Goal: Information Seeking & Learning: Learn about a topic

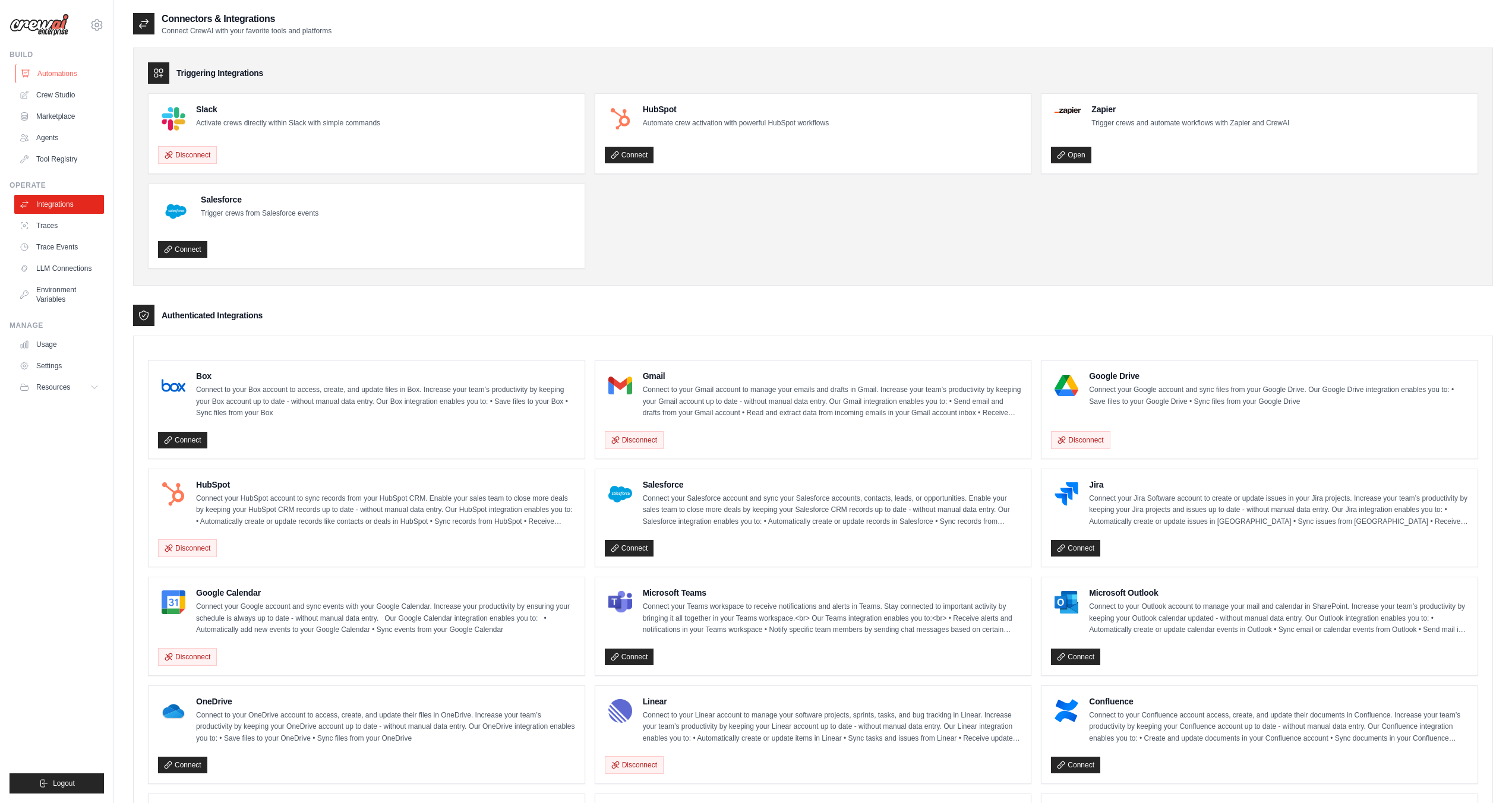
click at [50, 64] on link "Automations" at bounding box center [60, 73] width 89 height 19
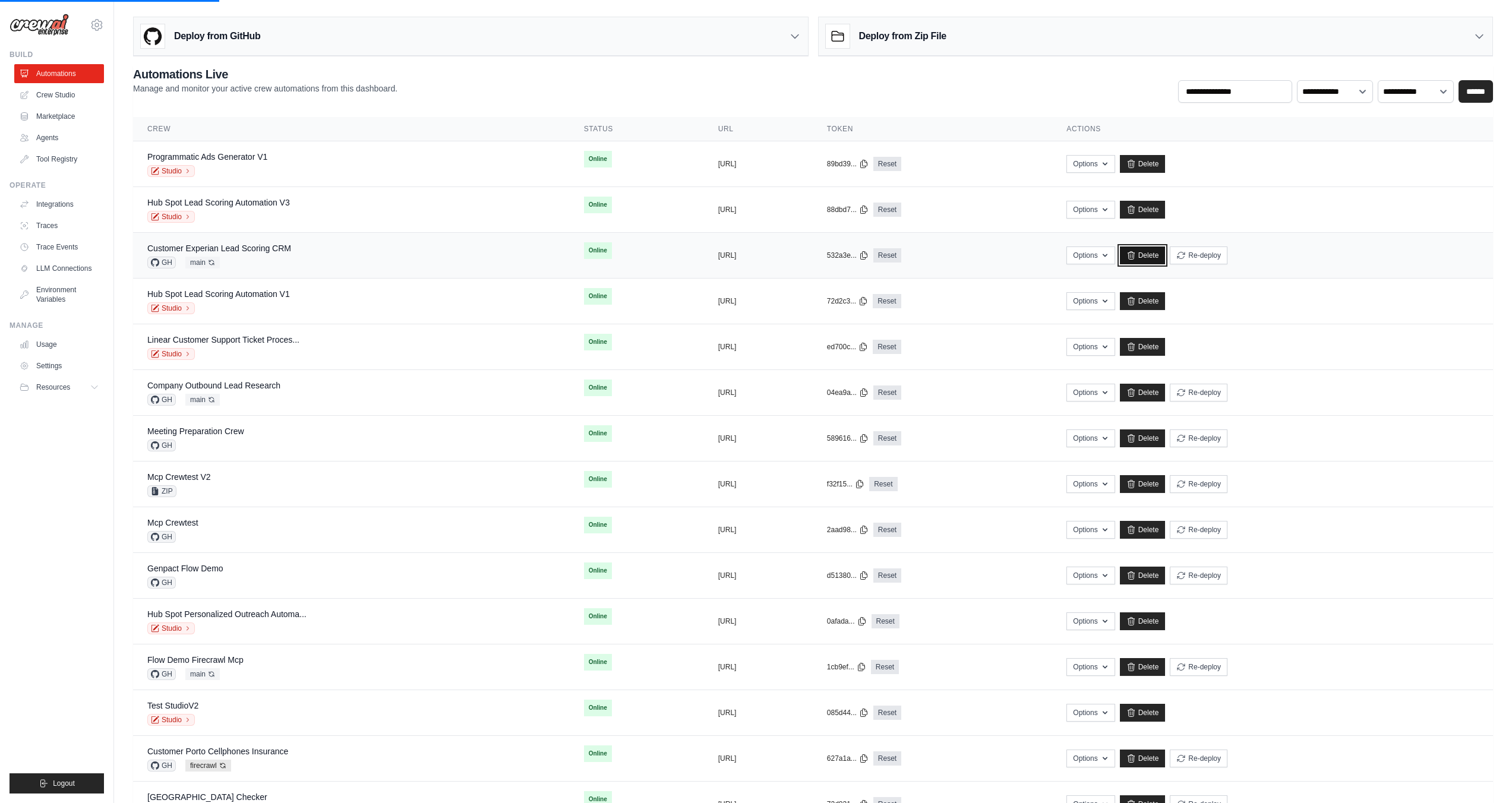
click at [1165, 256] on link "Delete" at bounding box center [1142, 256] width 46 height 18
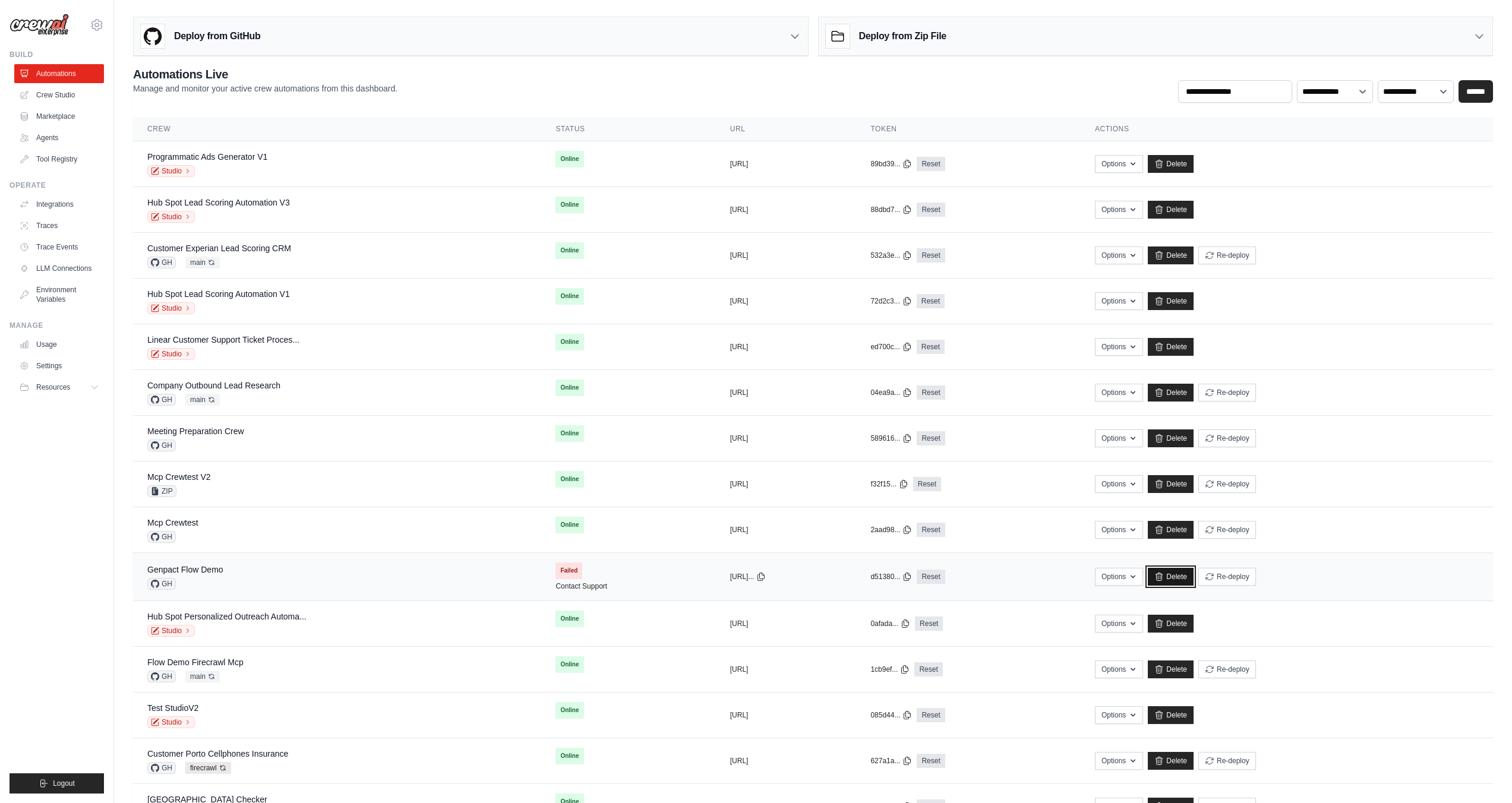
click at [1164, 575] on icon at bounding box center [1159, 577] width 10 height 10
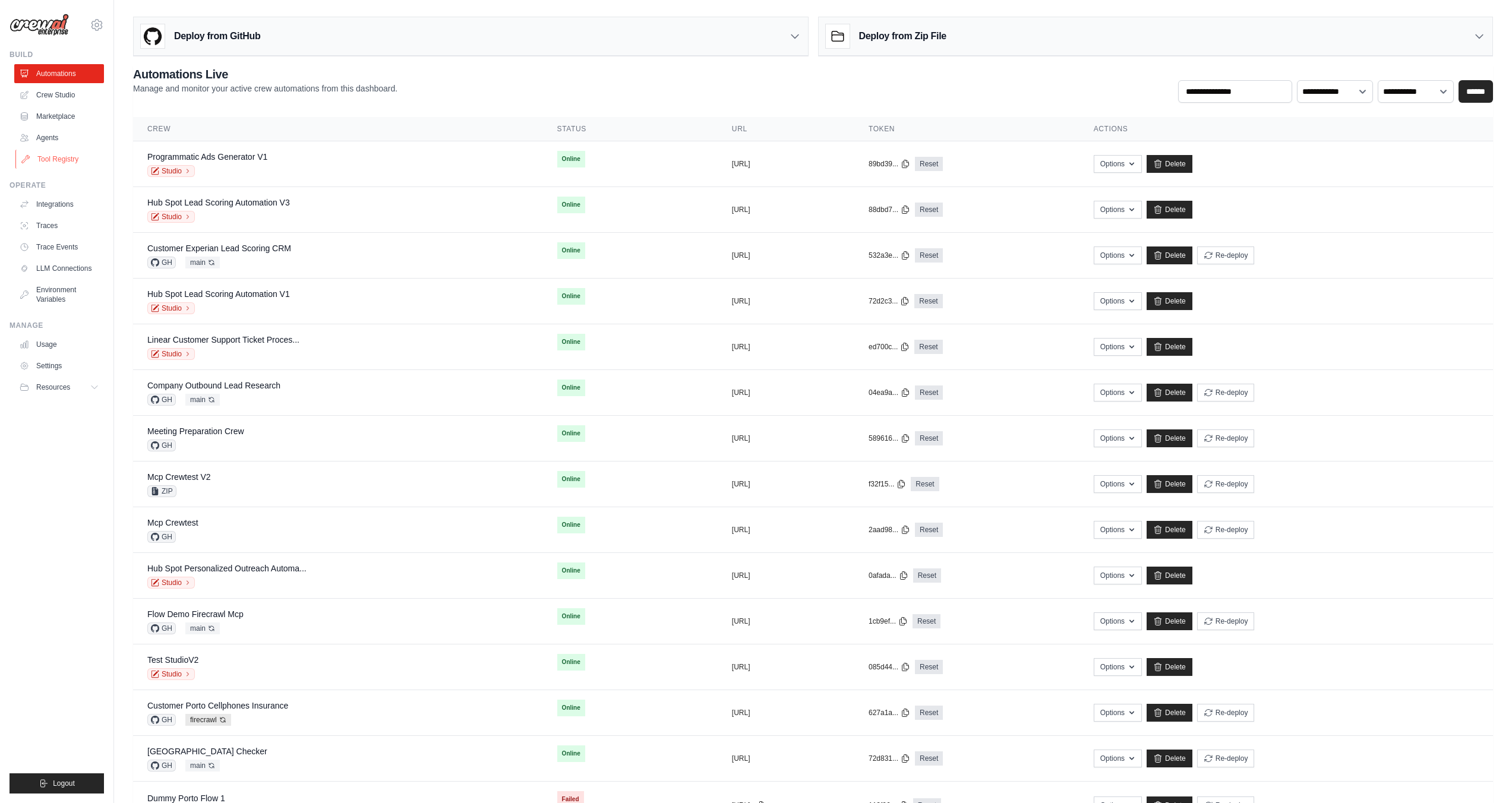
click at [63, 162] on link "Tool Registry" at bounding box center [60, 159] width 89 height 19
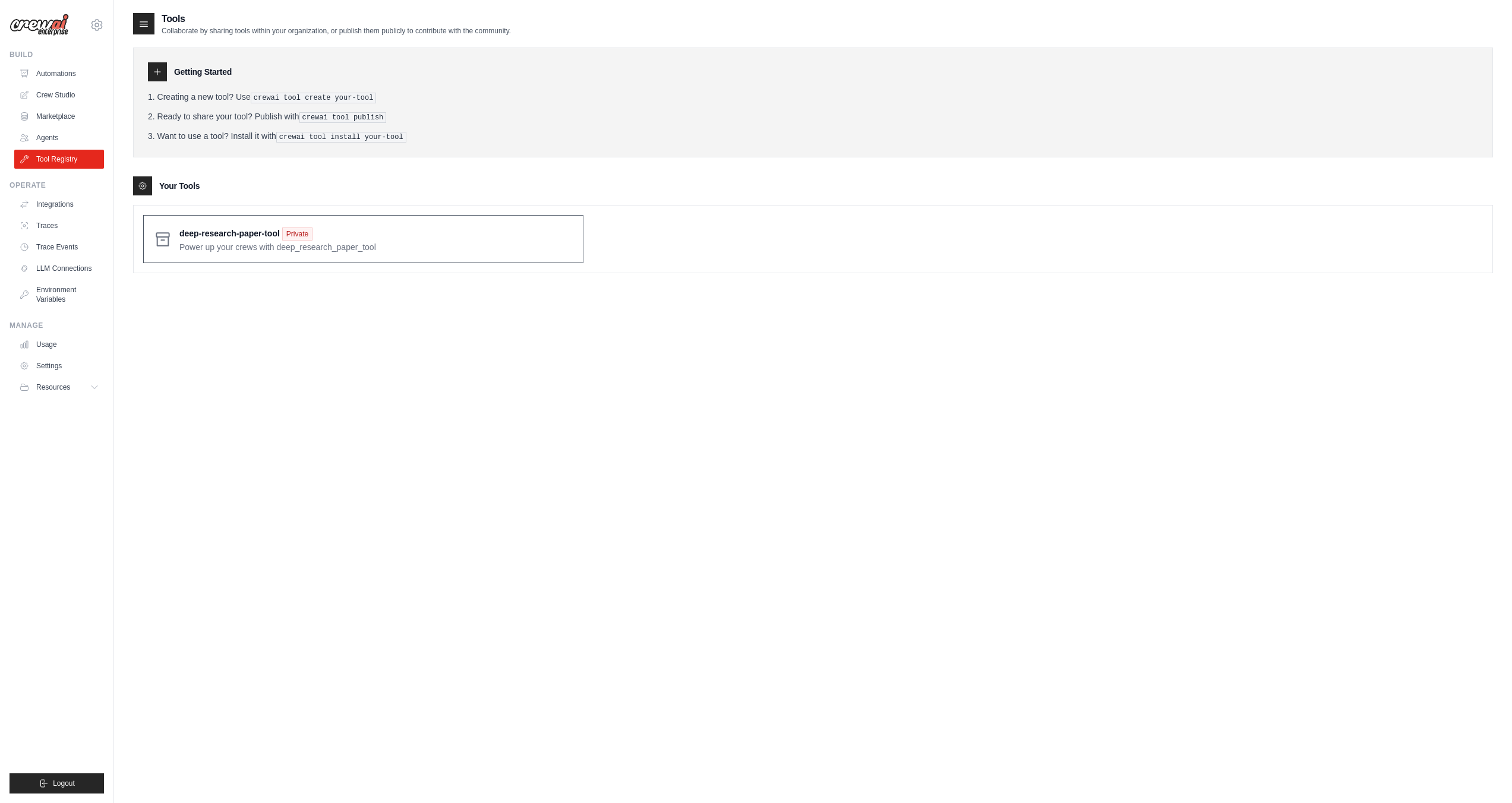
click at [335, 243] on span at bounding box center [377, 238] width 394 height 28
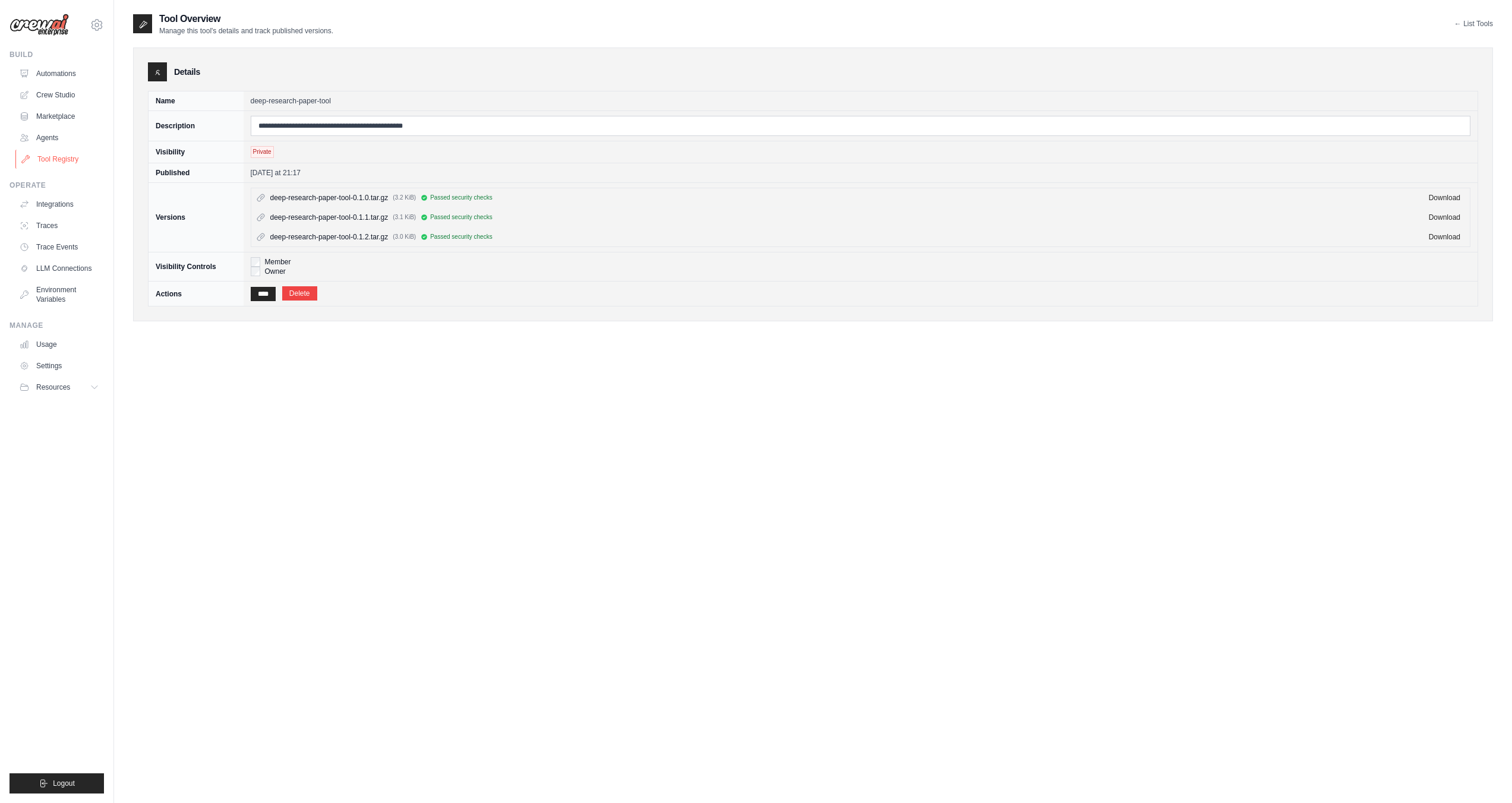
click at [63, 154] on link "Tool Registry" at bounding box center [60, 159] width 89 height 19
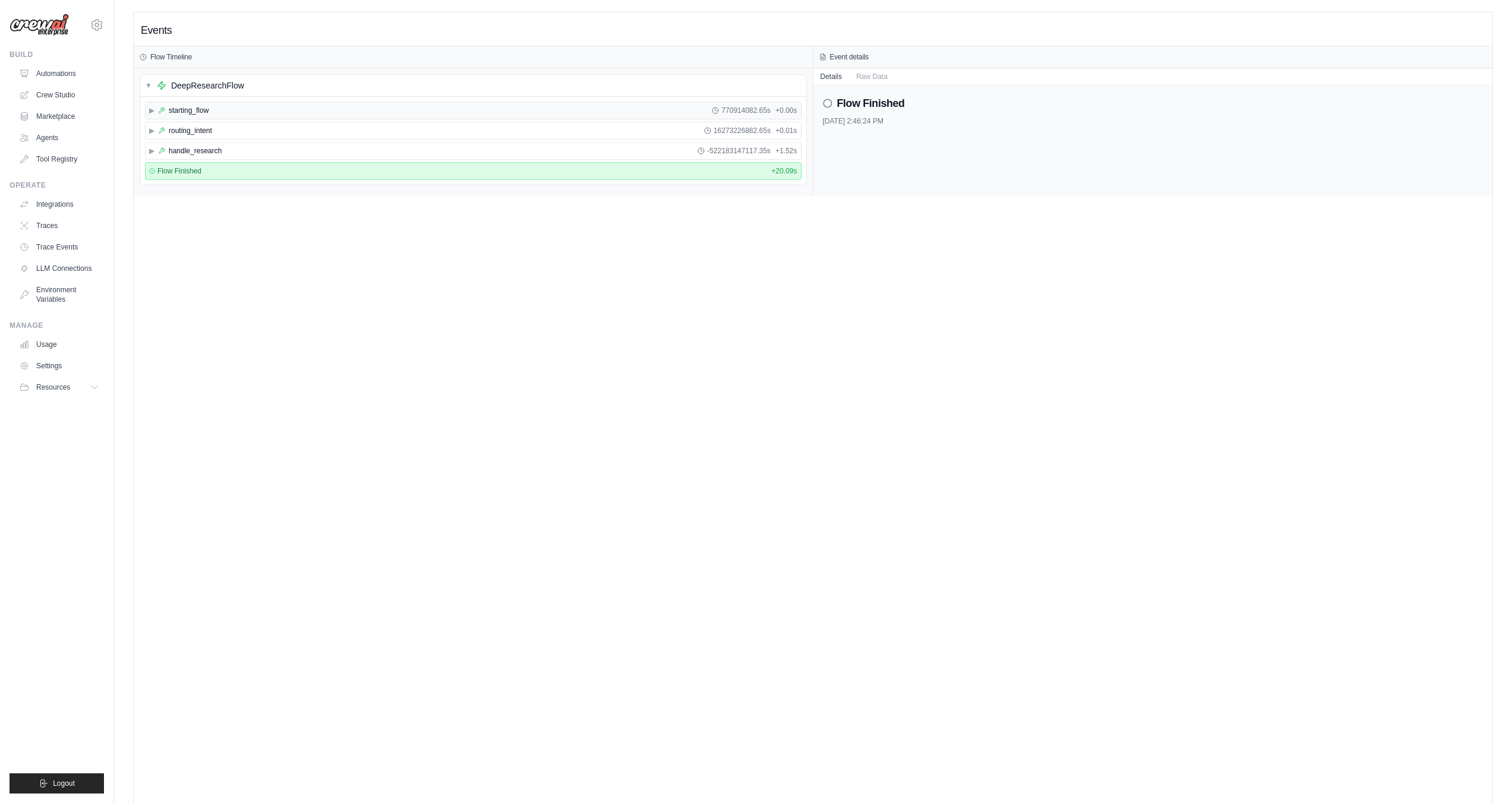
click at [153, 113] on span "▶" at bounding box center [151, 111] width 5 height 10
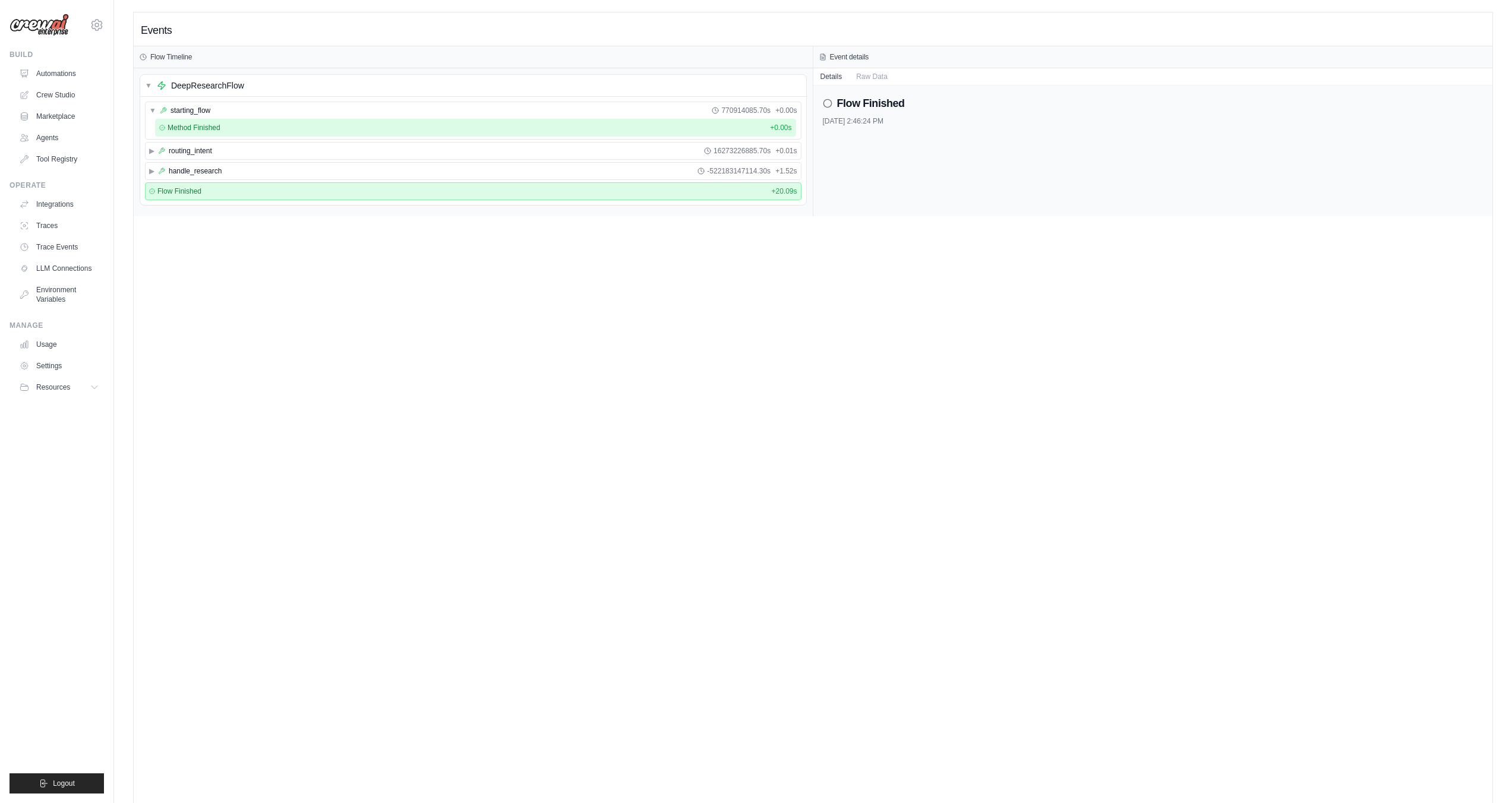
click at [183, 130] on span "Method Finished" at bounding box center [194, 128] width 53 height 10
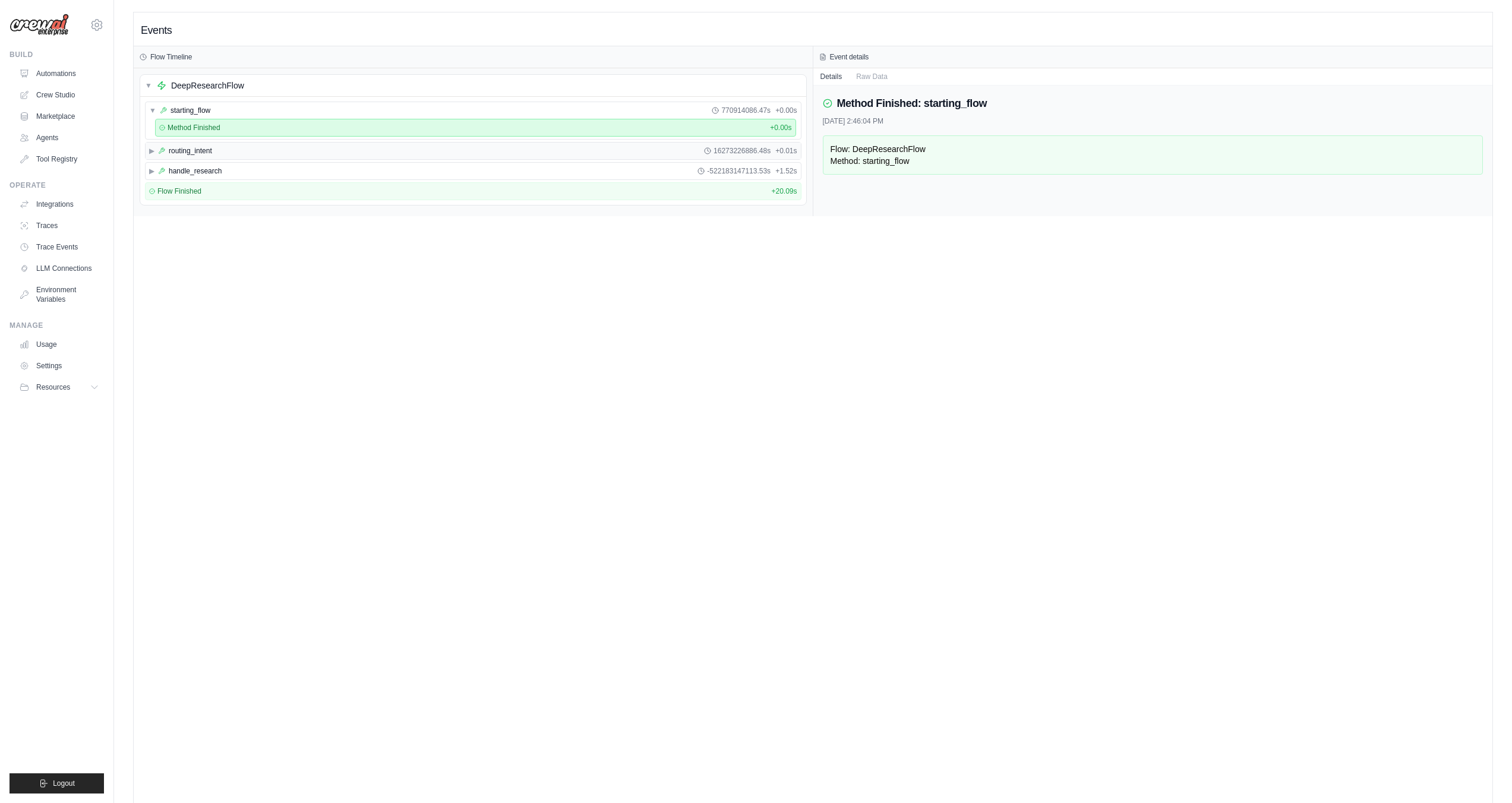
click at [154, 152] on span "▶" at bounding box center [151, 150] width 5 height 10
click at [208, 172] on span "LLM call" at bounding box center [202, 168] width 27 height 10
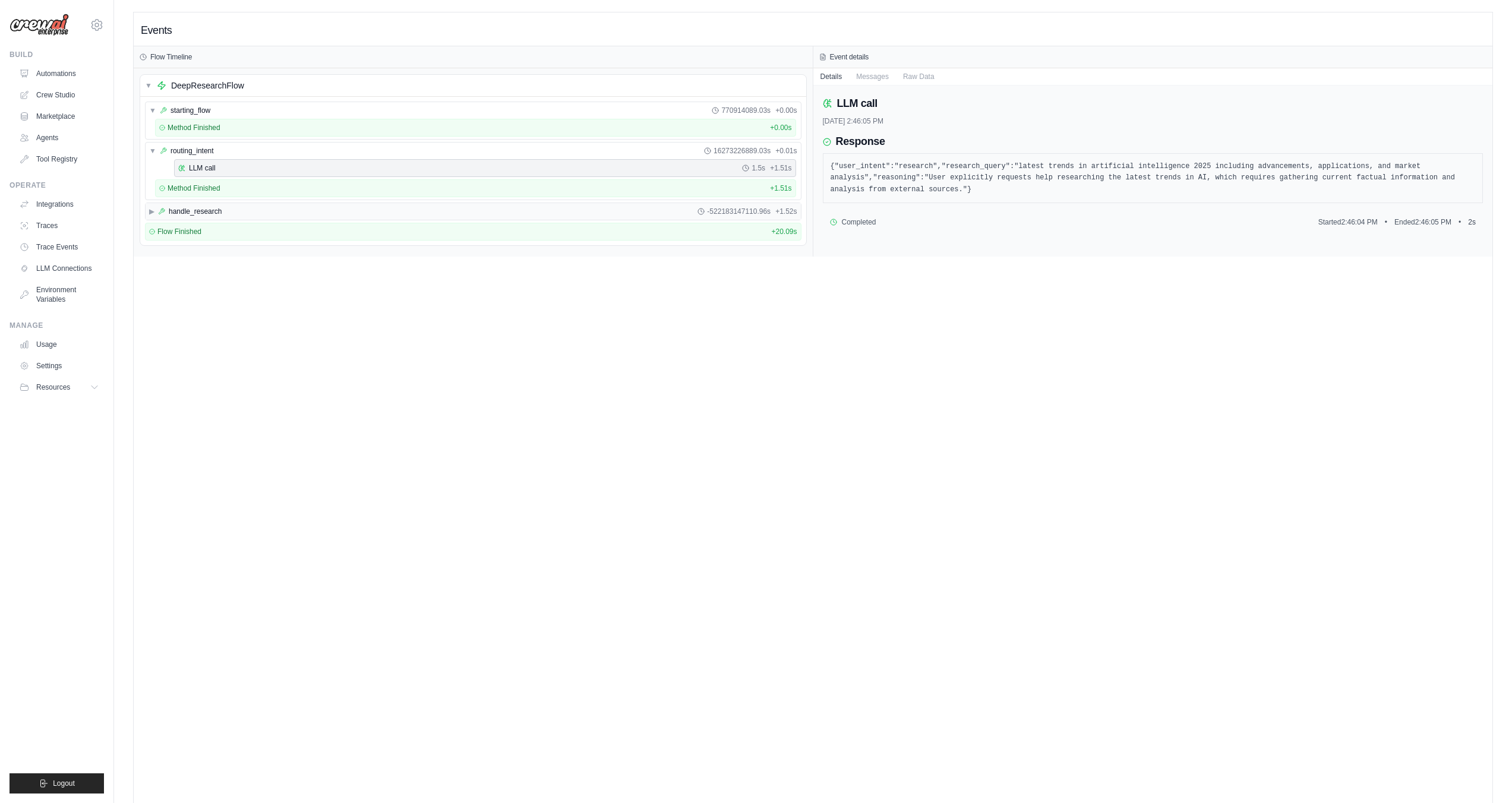
click at [153, 214] on span "▶" at bounding box center [151, 211] width 5 height 10
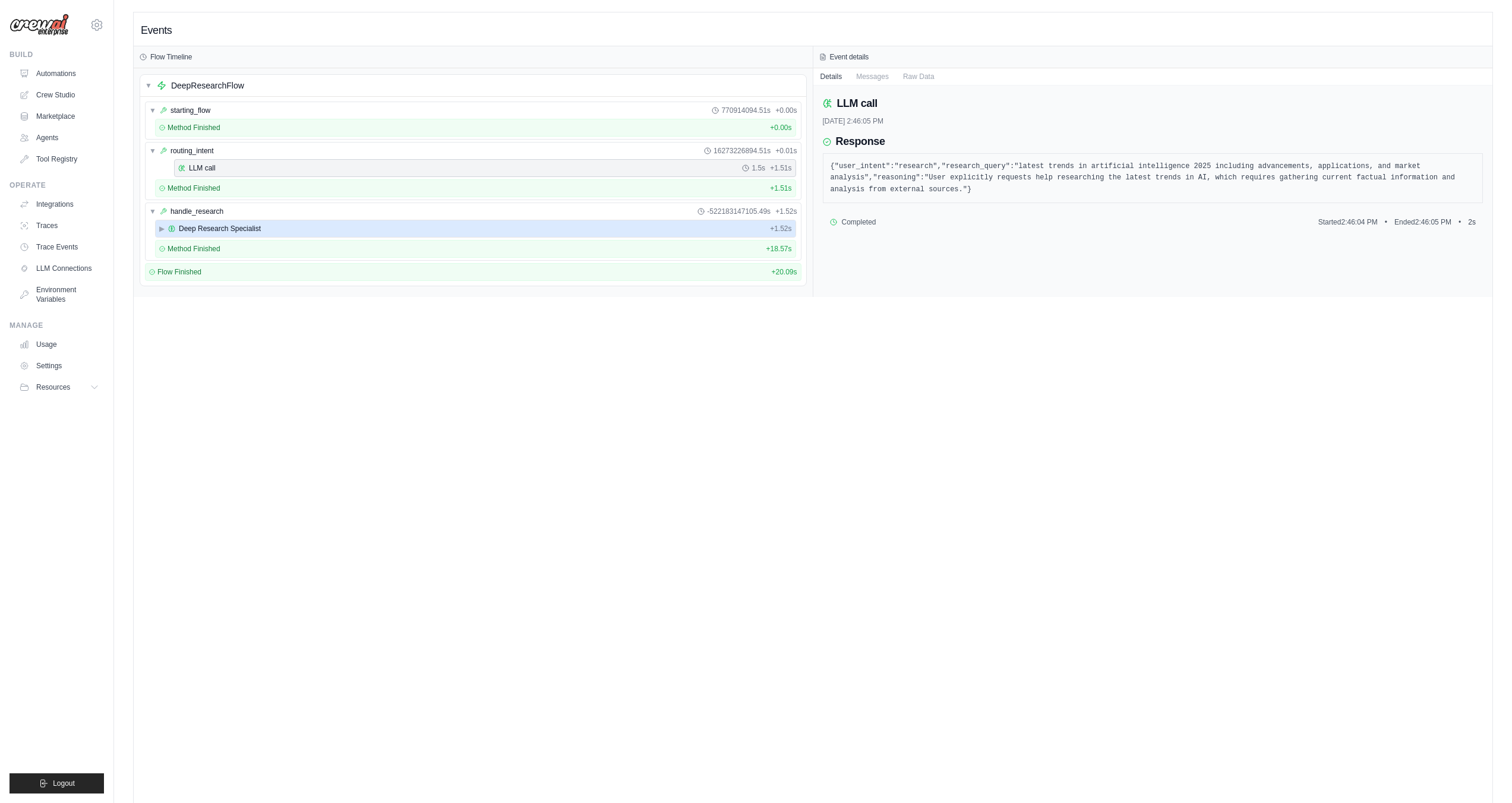
click at [198, 231] on span "Deep Research Specialist" at bounding box center [220, 229] width 82 height 10
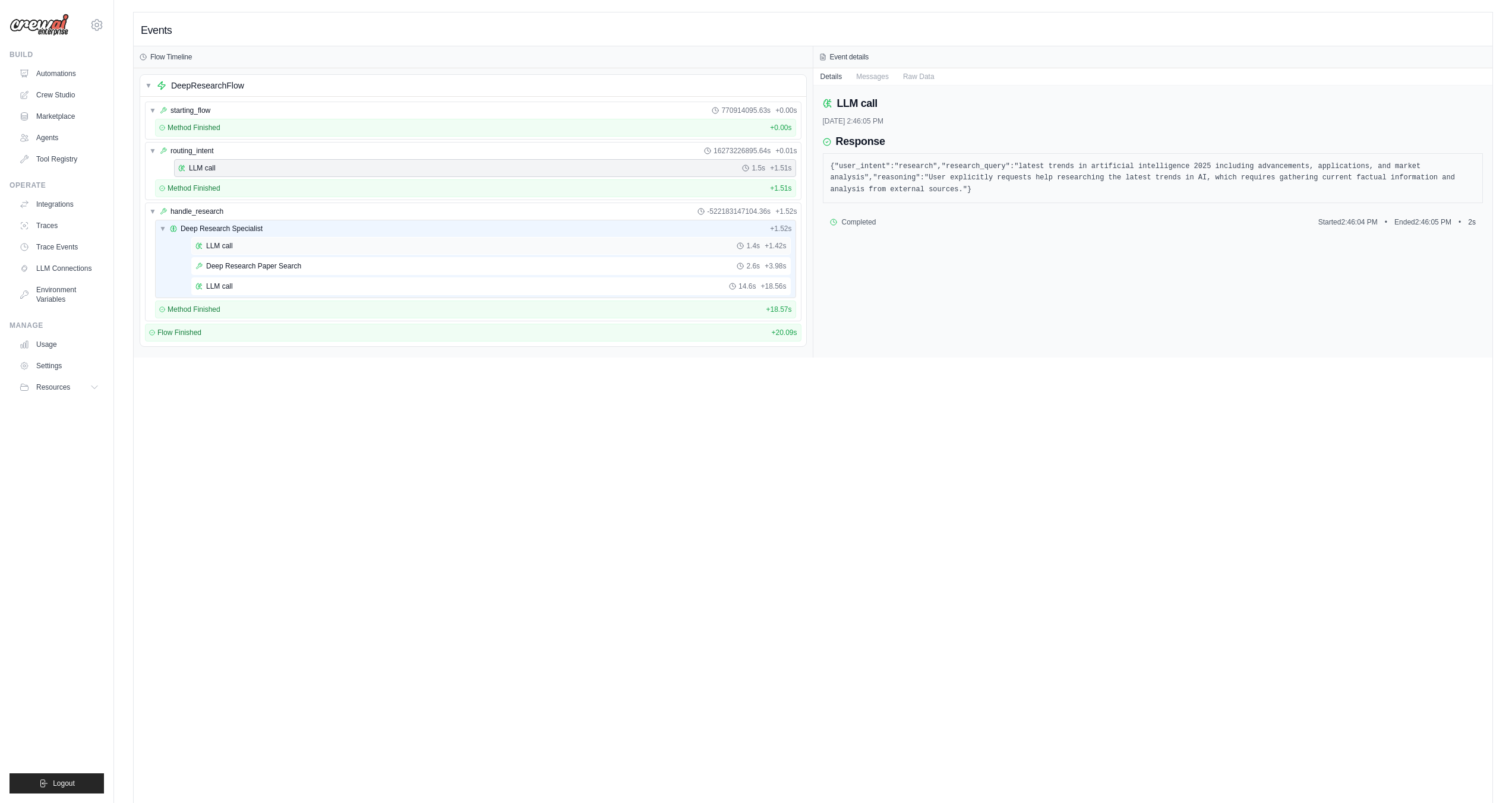
click at [211, 244] on span "LLM call" at bounding box center [220, 246] width 27 height 10
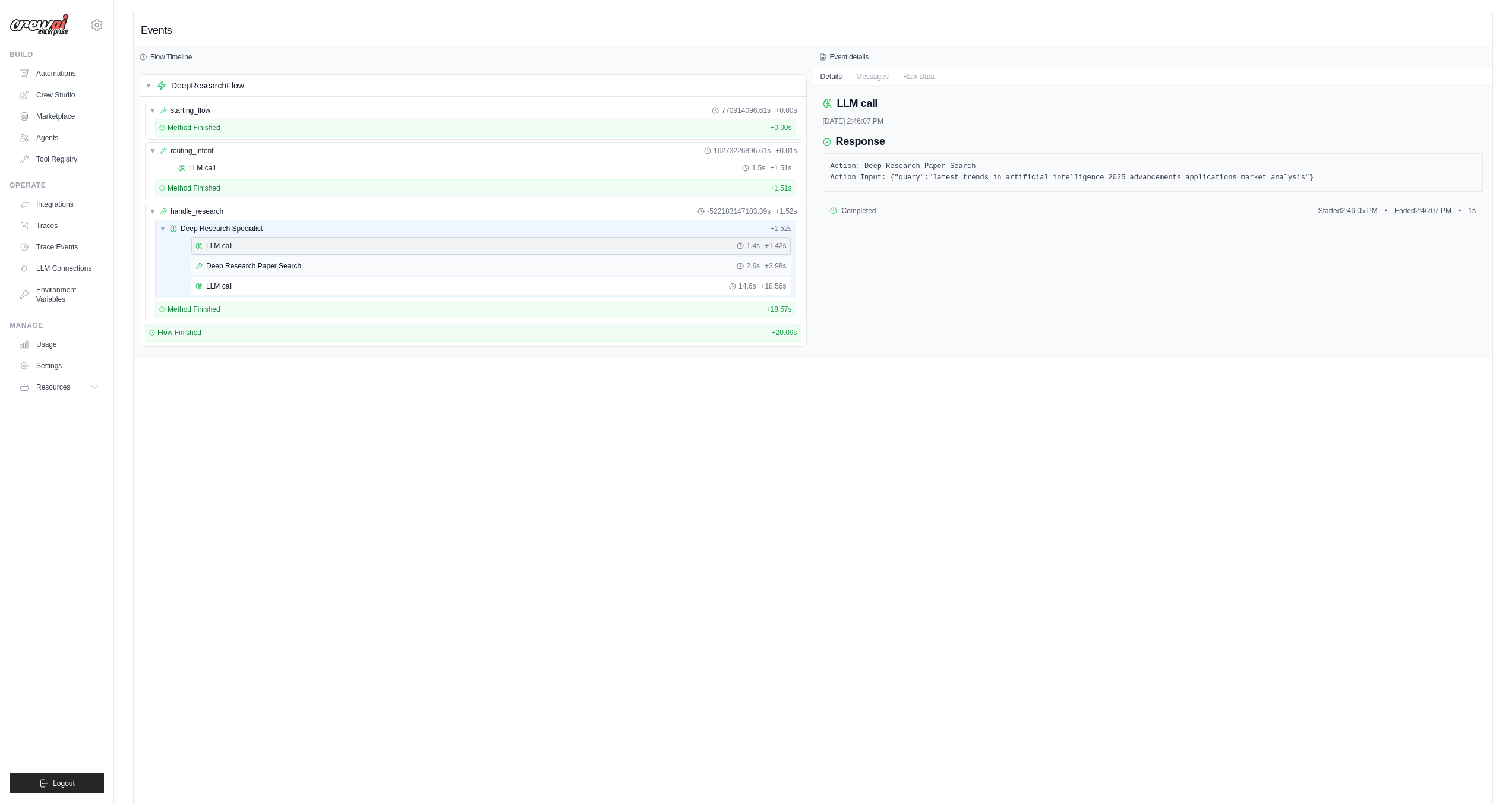
click at [237, 262] on span "Deep Research Paper Search" at bounding box center [253, 266] width 95 height 10
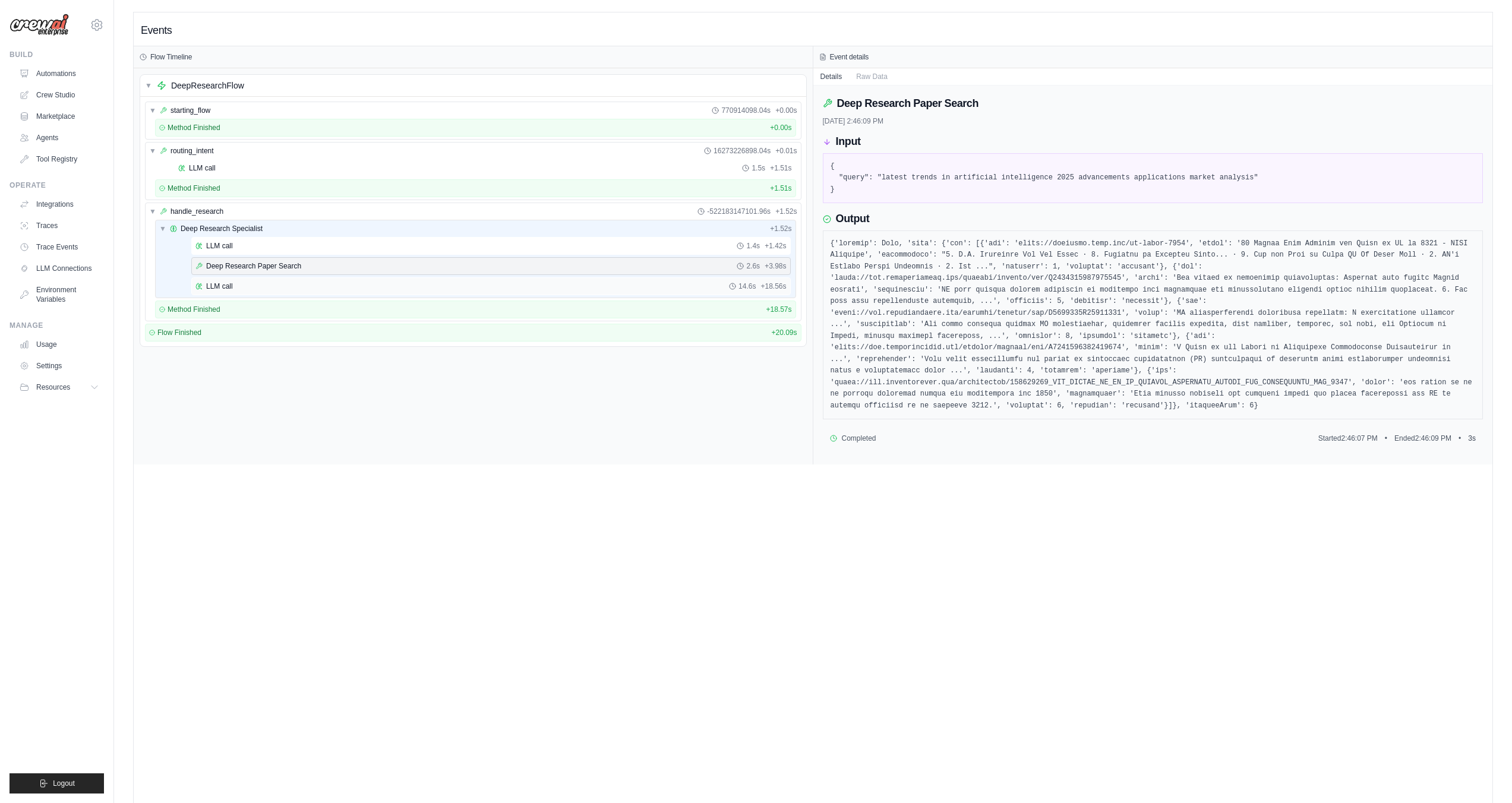
click at [244, 283] on div "LLM call 14.6s + 18.56s" at bounding box center [491, 286] width 591 height 10
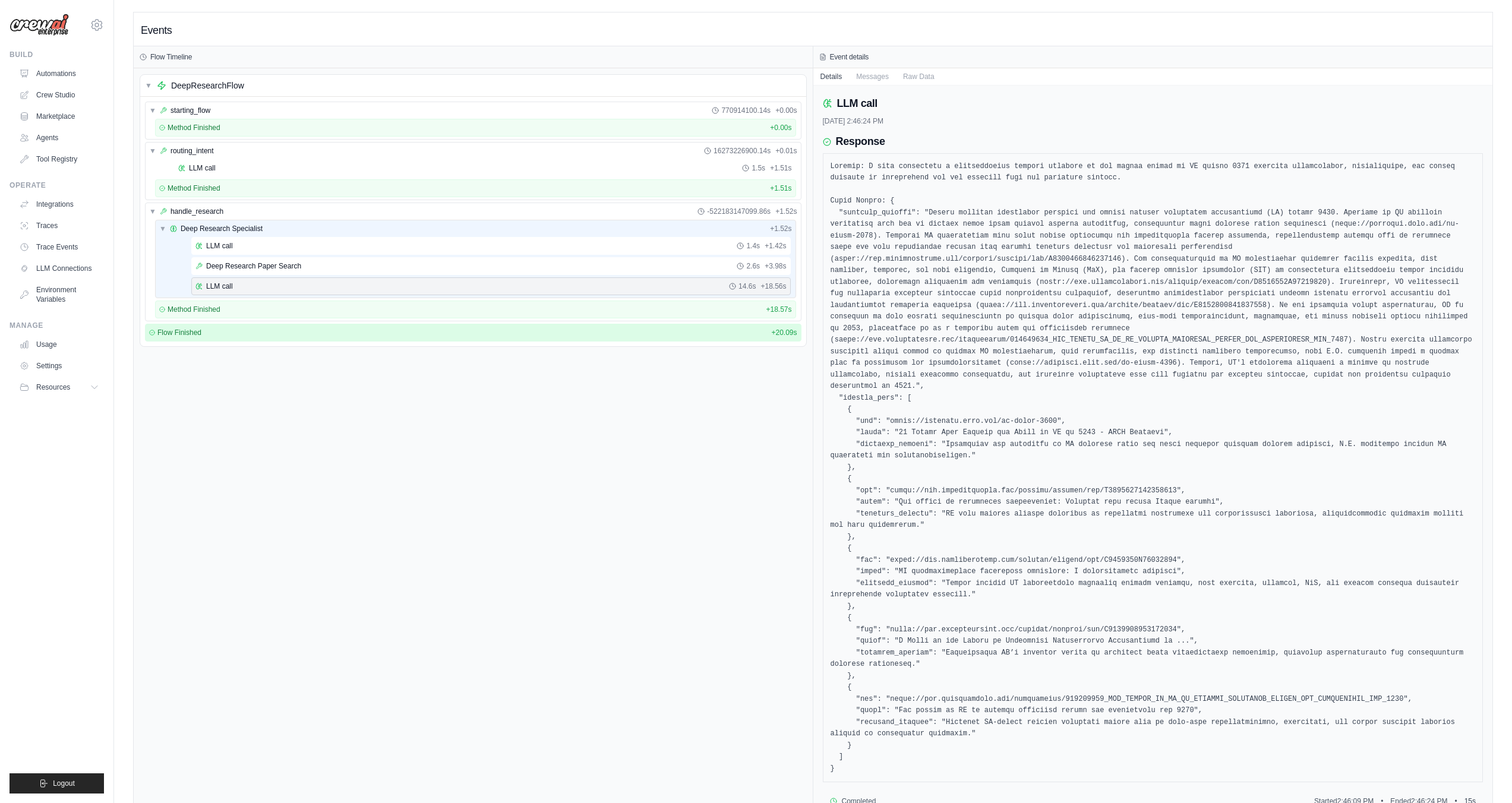
click at [277, 330] on div "Flow Finished + 20.09s" at bounding box center [473, 332] width 648 height 10
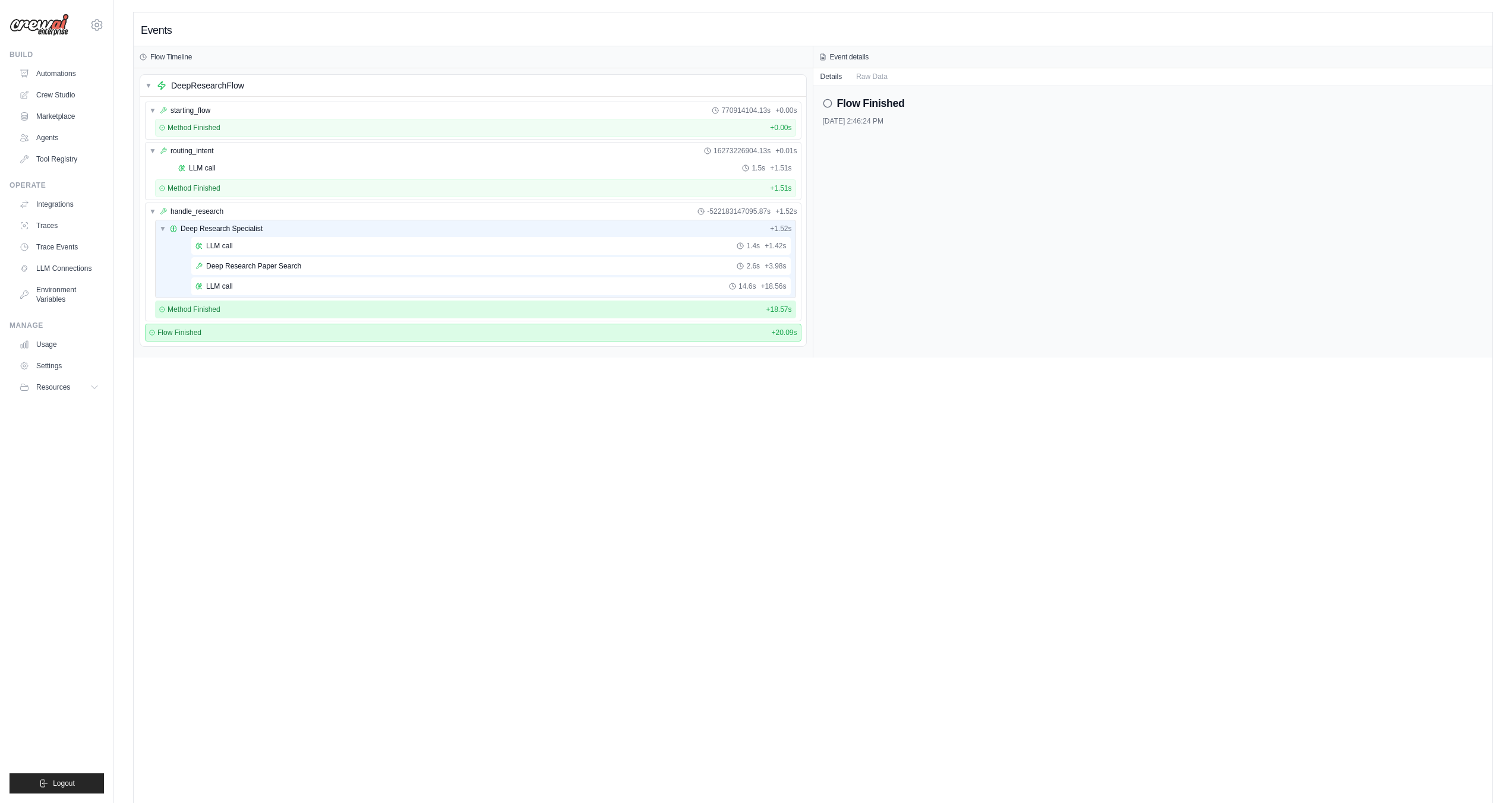
click at [261, 312] on div "Method Finished + 18.57s" at bounding box center [475, 309] width 632 height 10
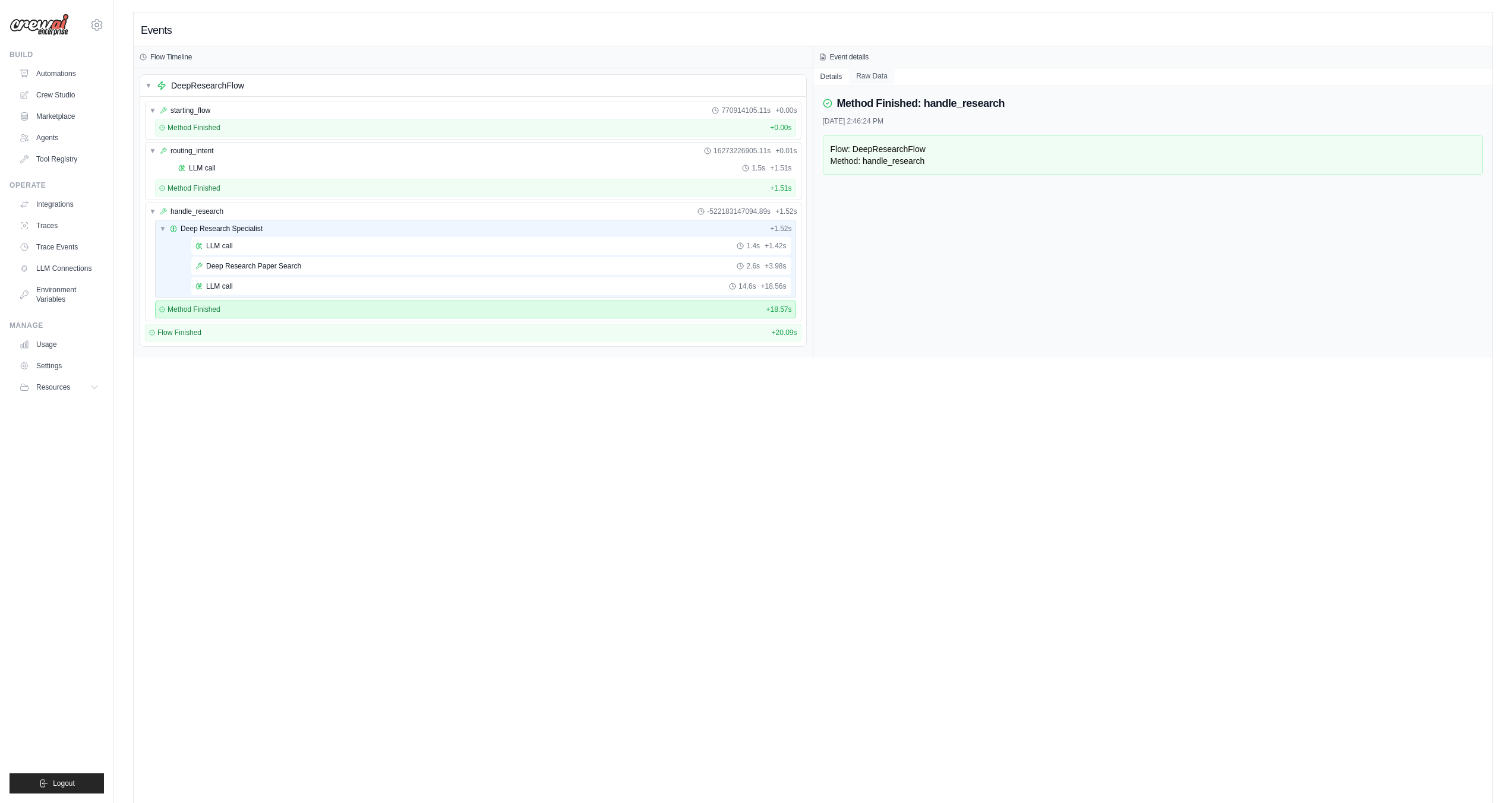
click at [883, 76] on button "Raw Data" at bounding box center [871, 76] width 46 height 17
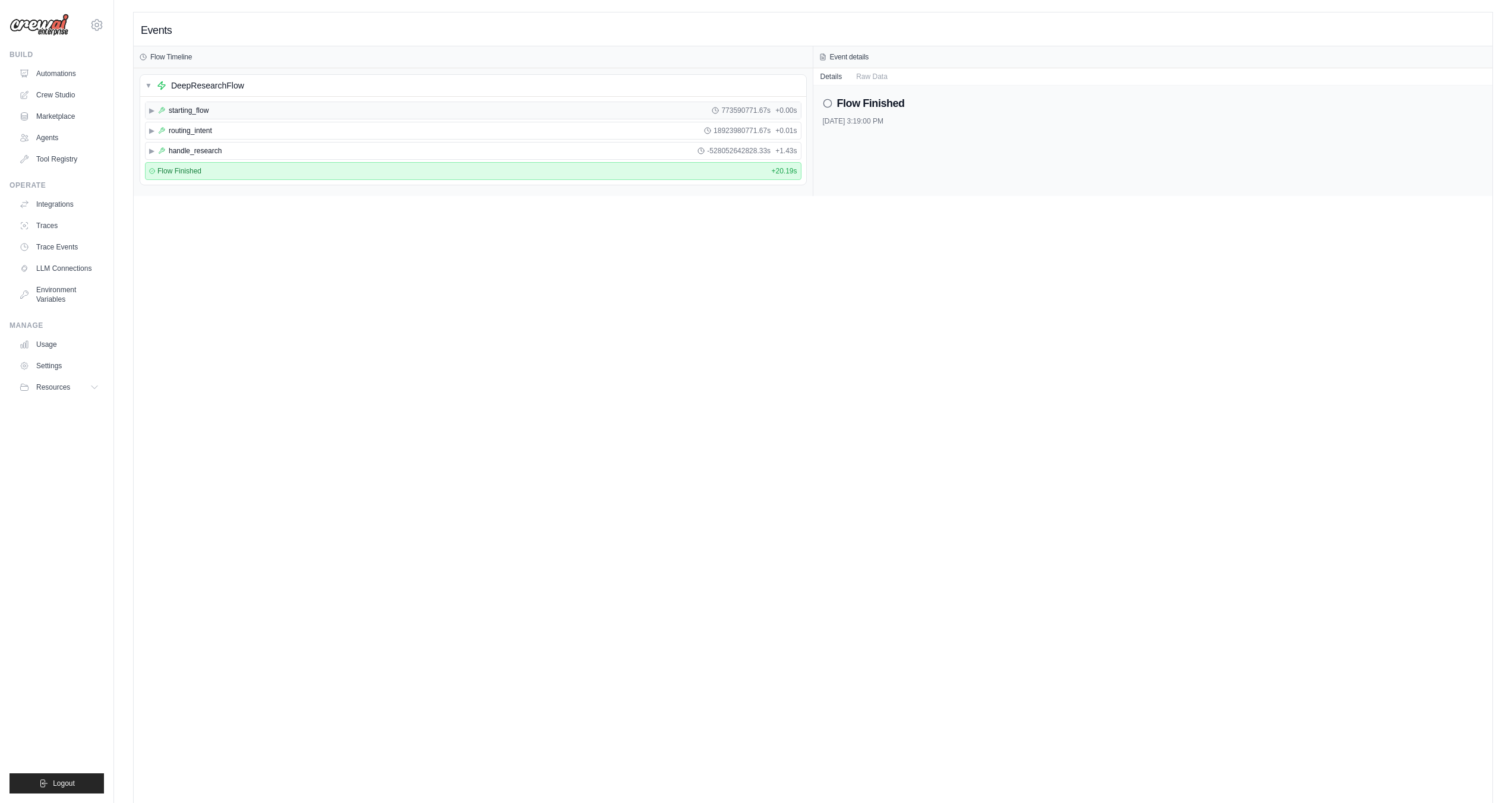
click at [195, 109] on span "starting_flow" at bounding box center [188, 111] width 40 height 10
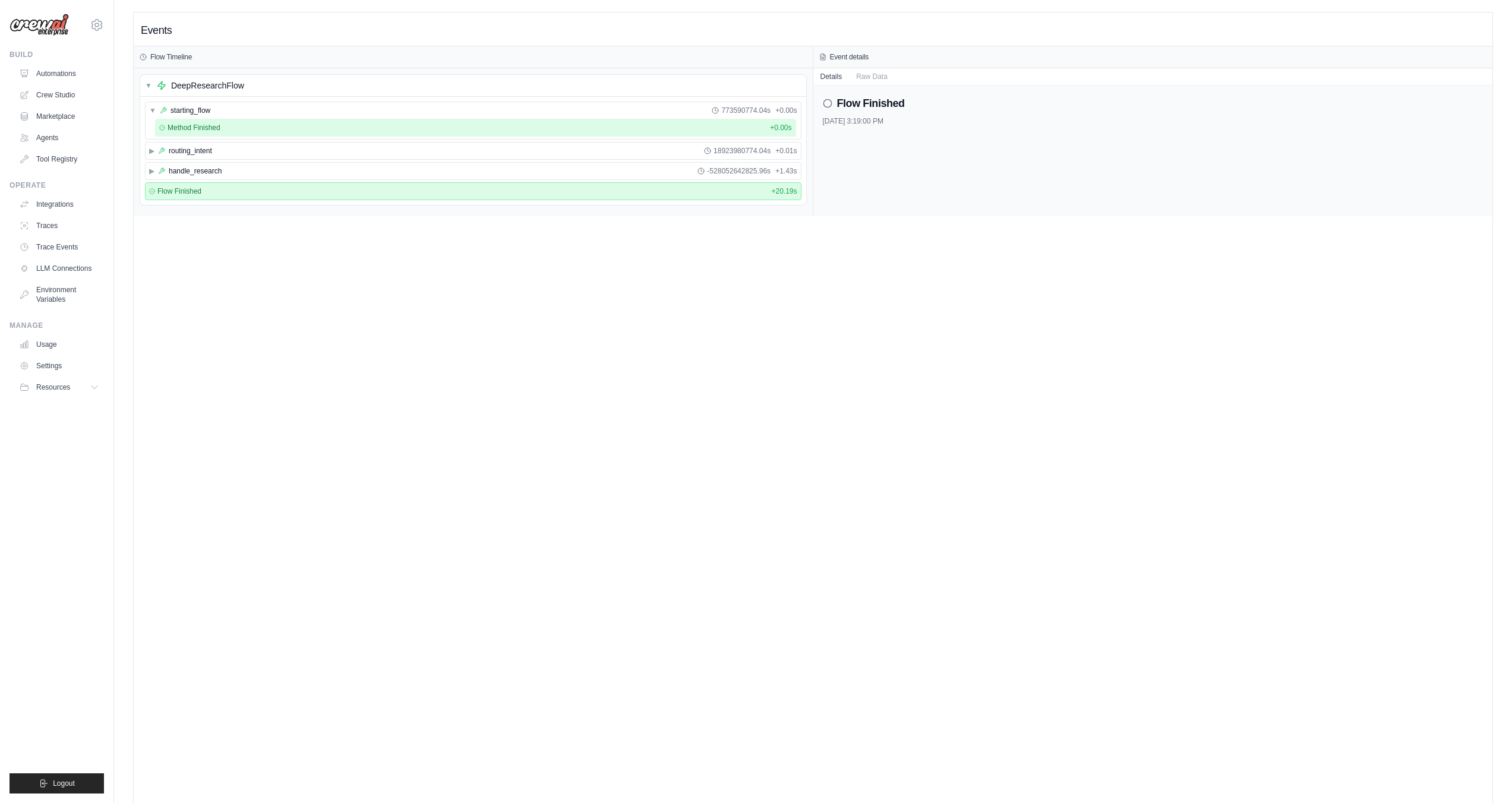
click at [290, 126] on div "Method Finished + 0.00s" at bounding box center [475, 128] width 632 height 10
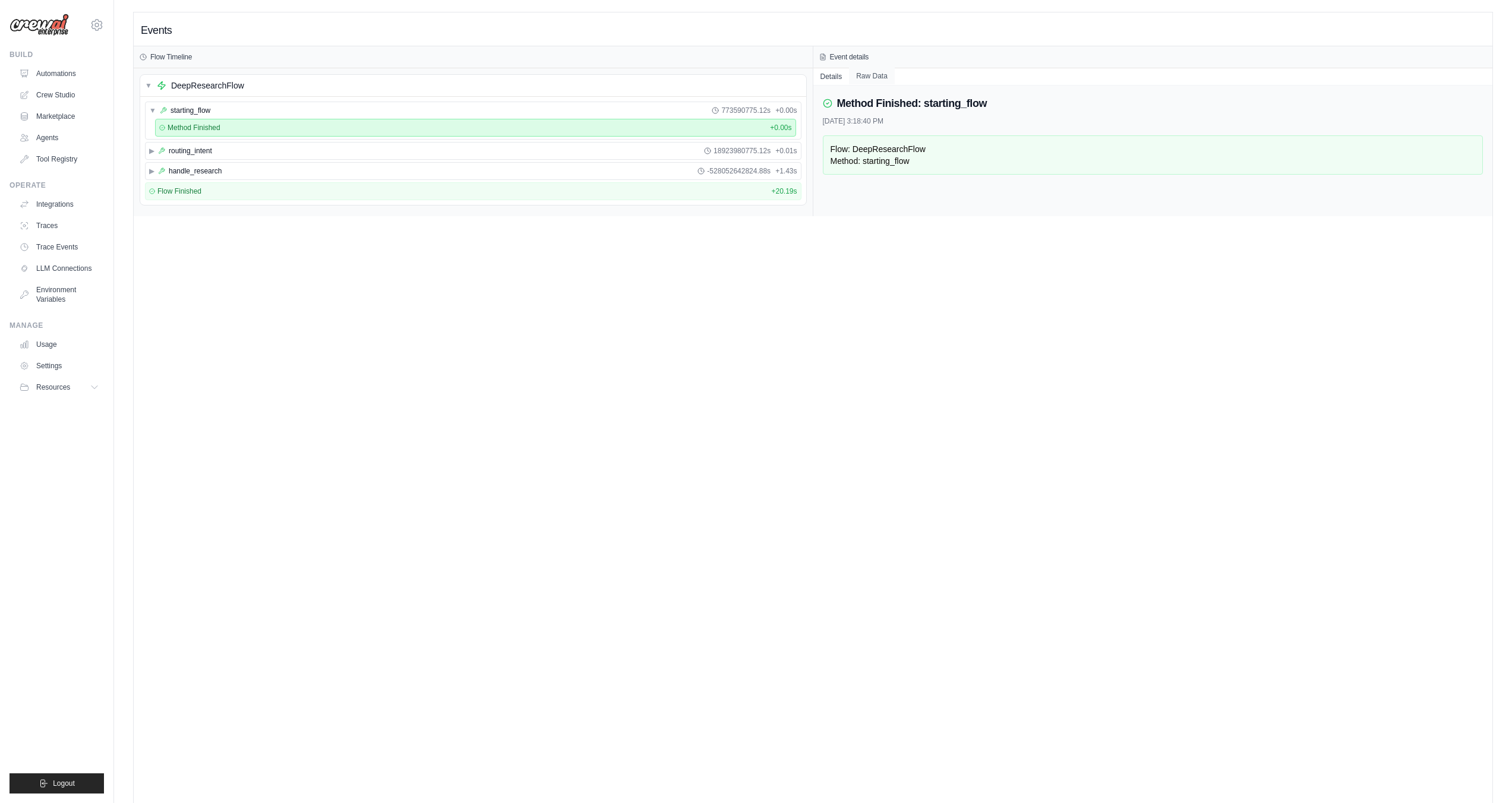
click at [865, 74] on button "Raw Data" at bounding box center [871, 76] width 46 height 17
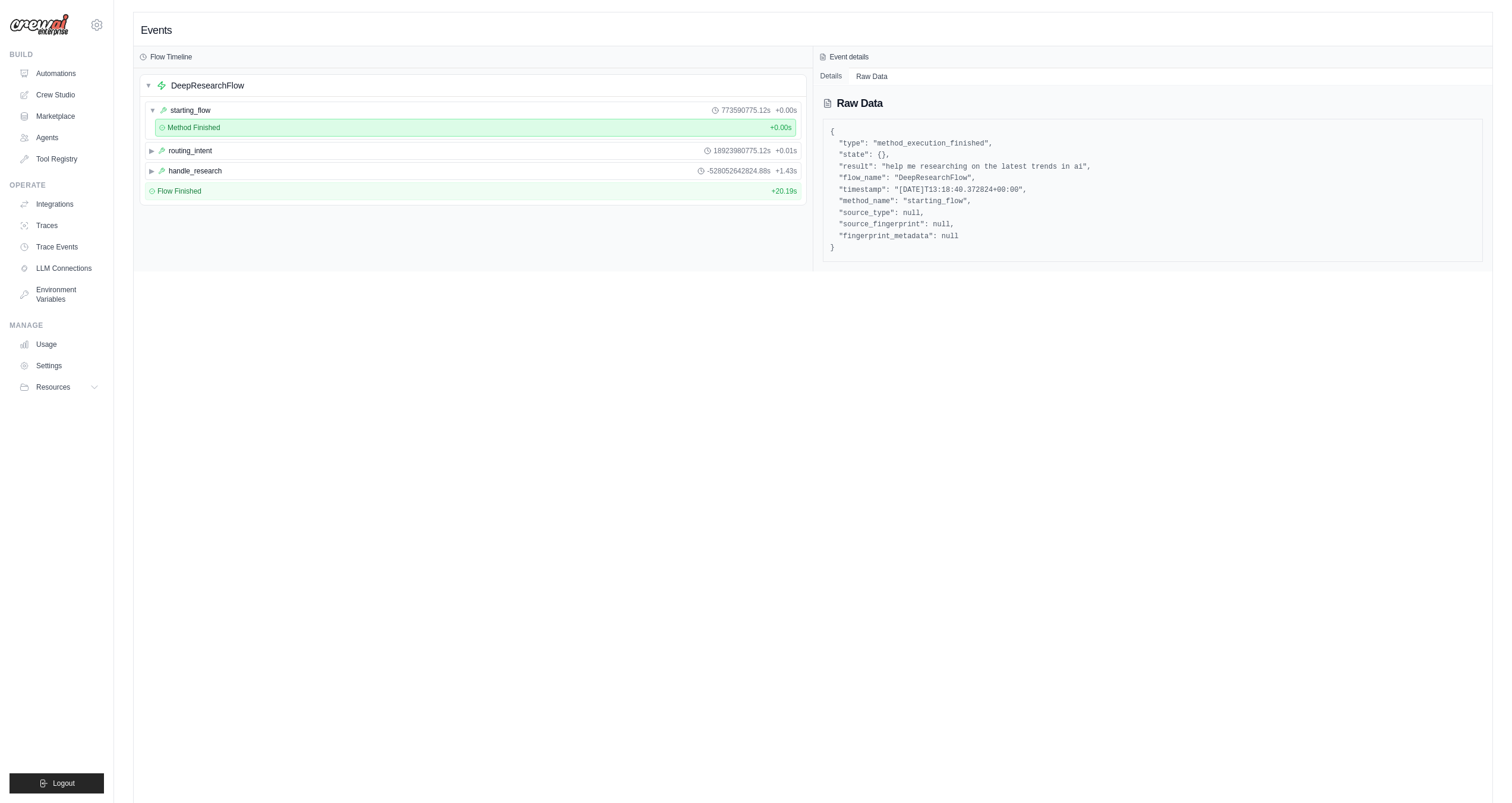
click at [829, 80] on button "Details" at bounding box center [832, 76] width 36 height 17
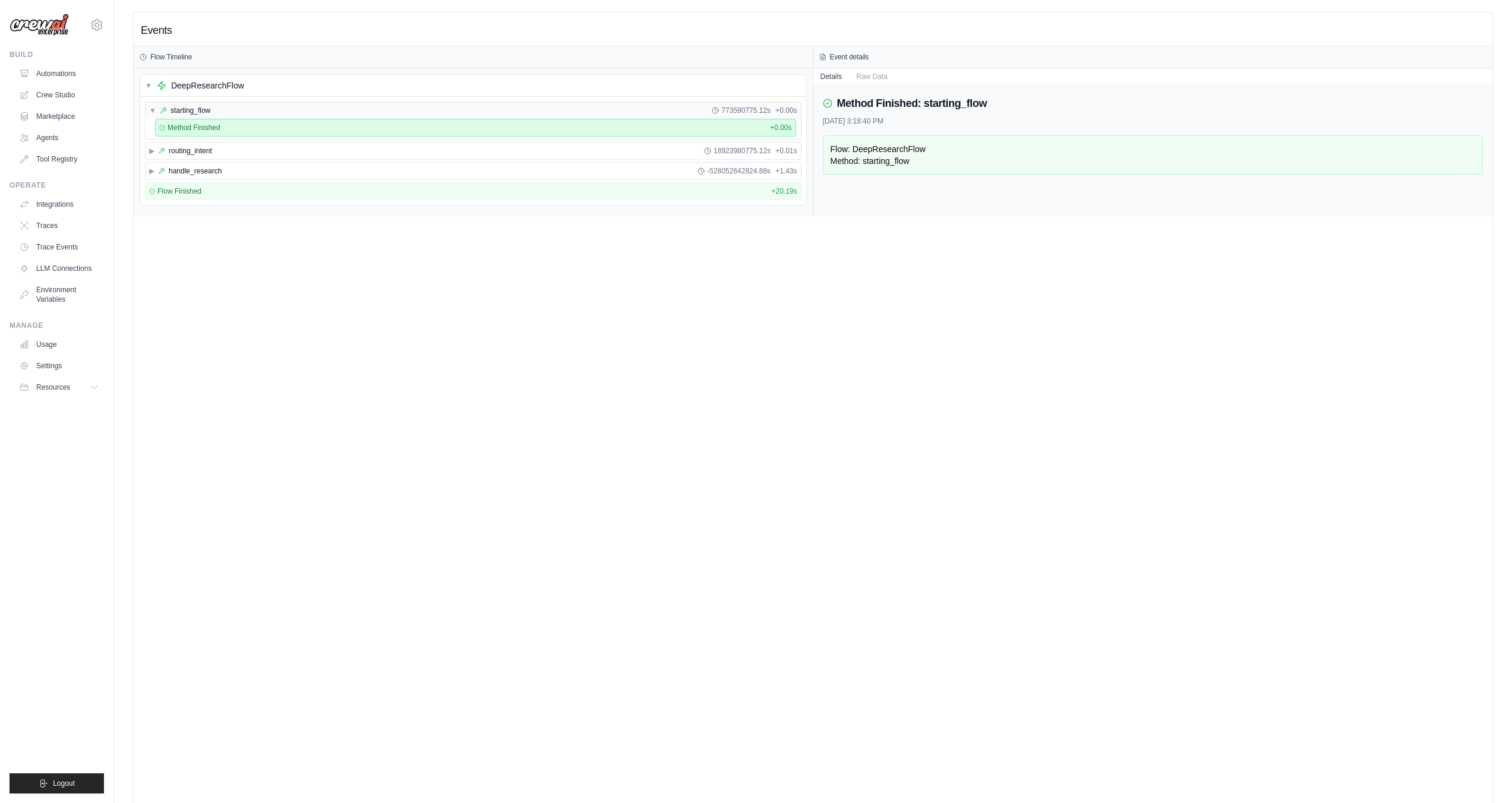
click at [195, 108] on span "starting_flow" at bounding box center [190, 111] width 40 height 10
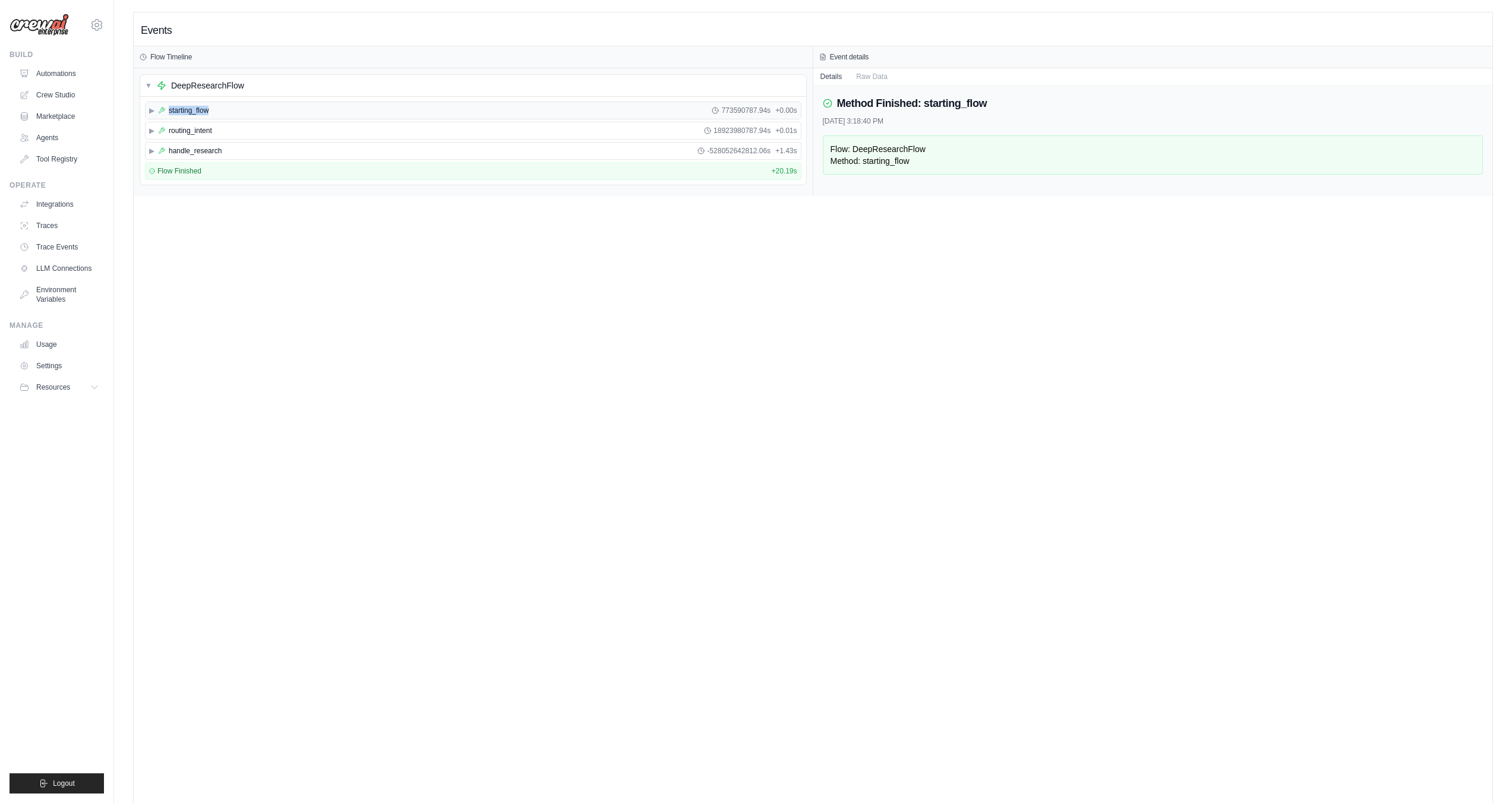
click at [195, 108] on span "starting_flow" at bounding box center [188, 111] width 40 height 10
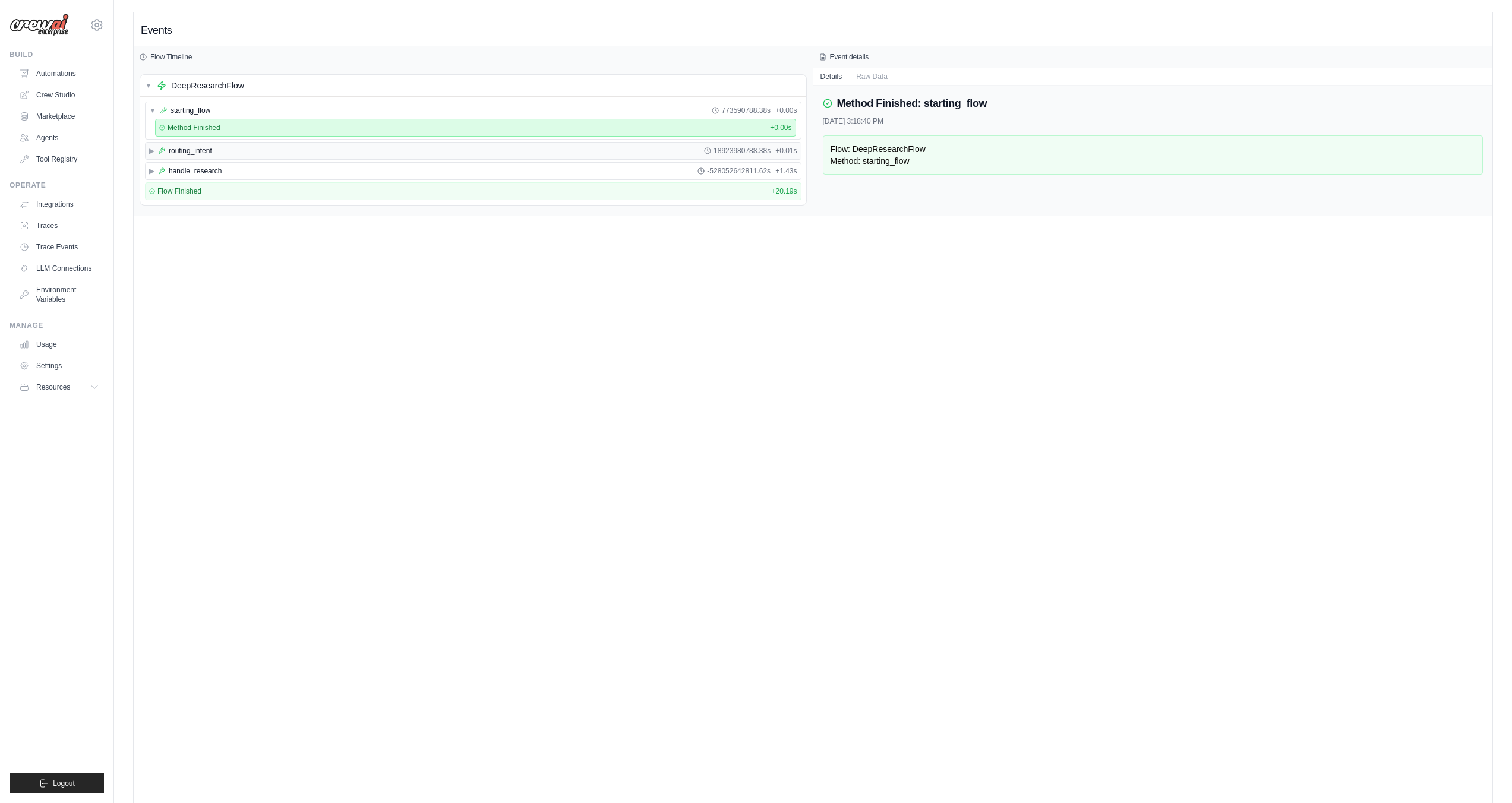
click at [183, 144] on div "▶ routing_intent 18923980788.38s + 0.01s" at bounding box center [474, 151] width 656 height 17
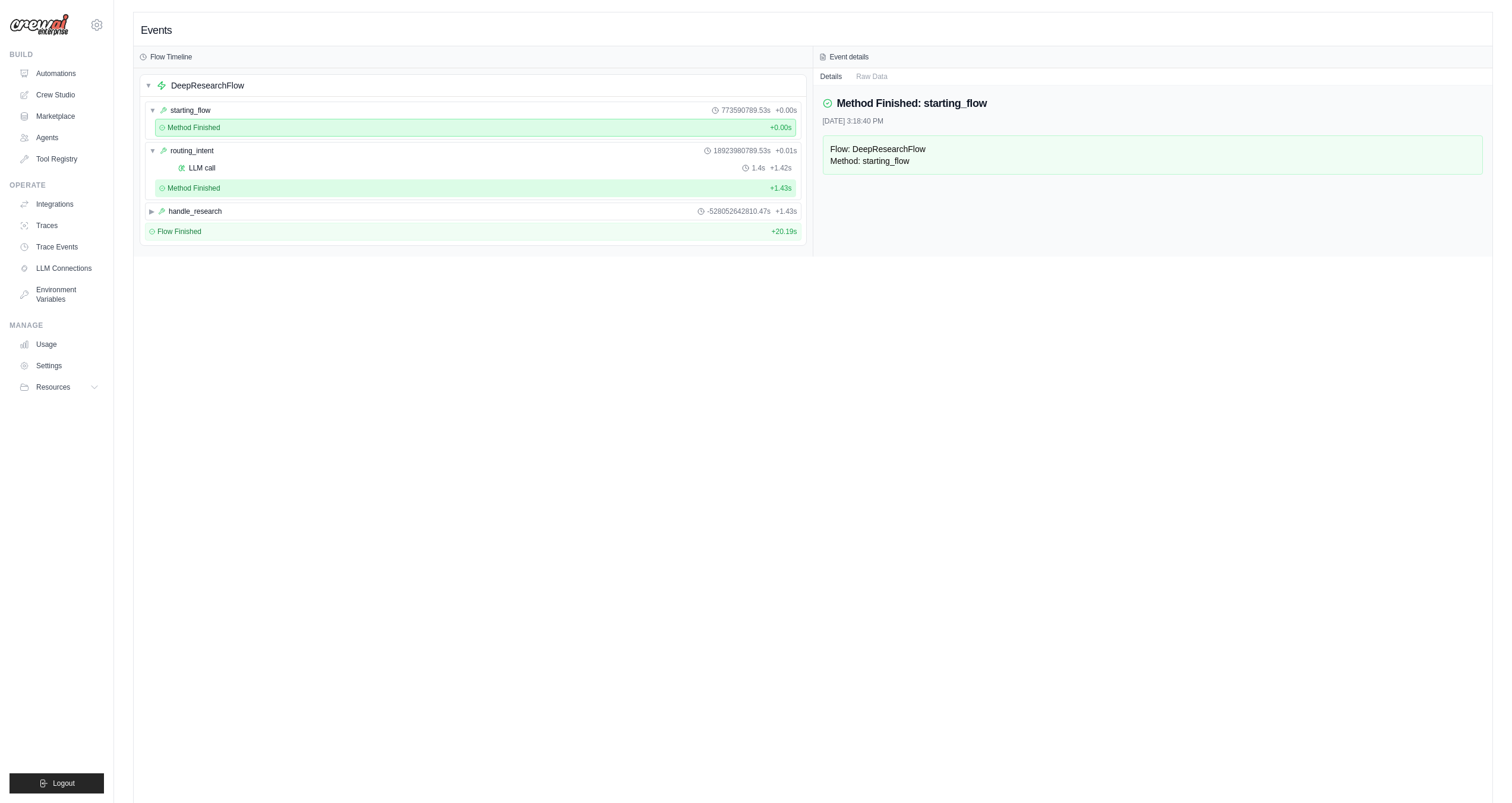
click at [197, 185] on span "Method Finished" at bounding box center [194, 188] width 53 height 10
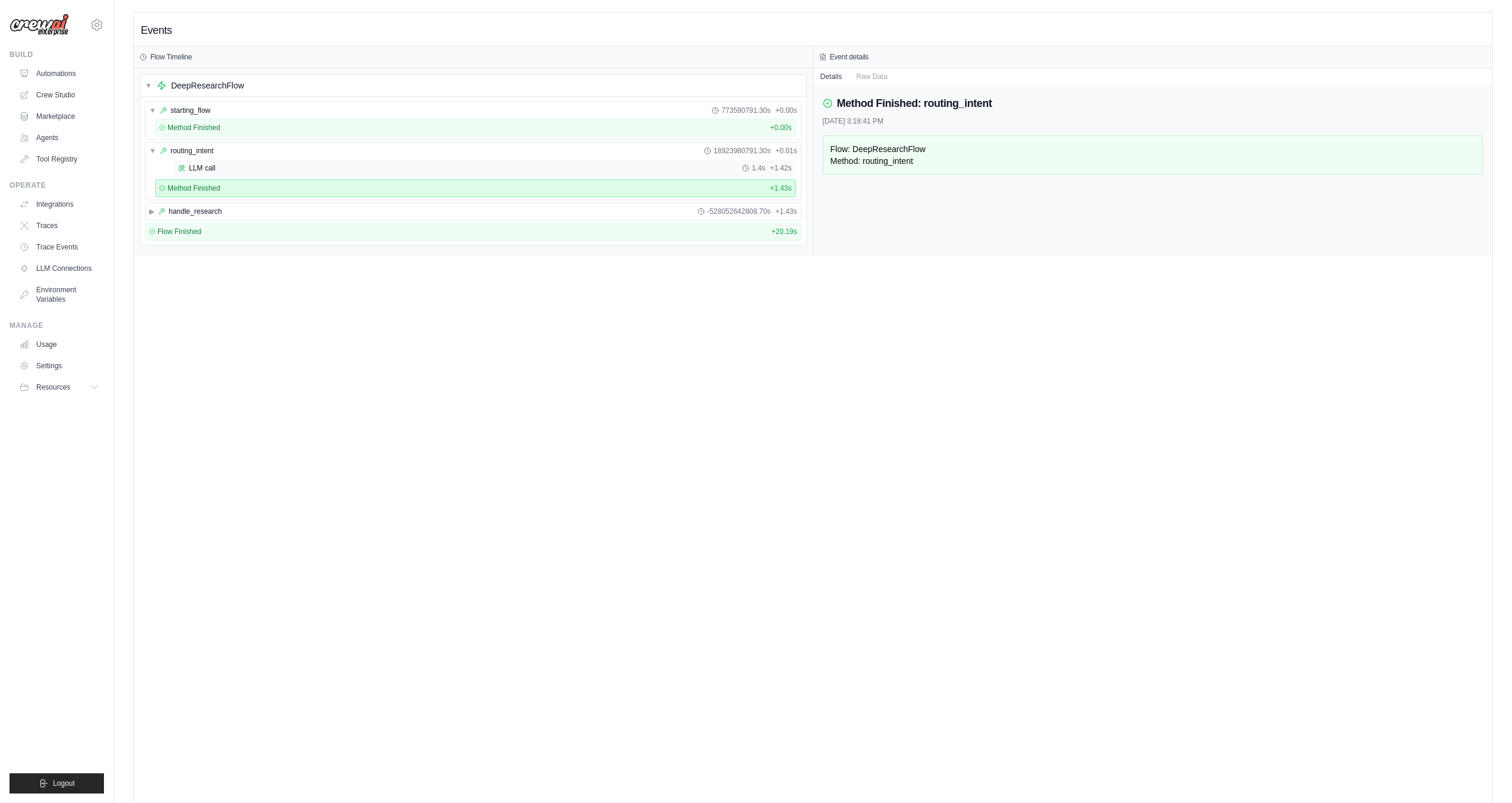
click at [211, 166] on span "LLM call" at bounding box center [202, 168] width 27 height 10
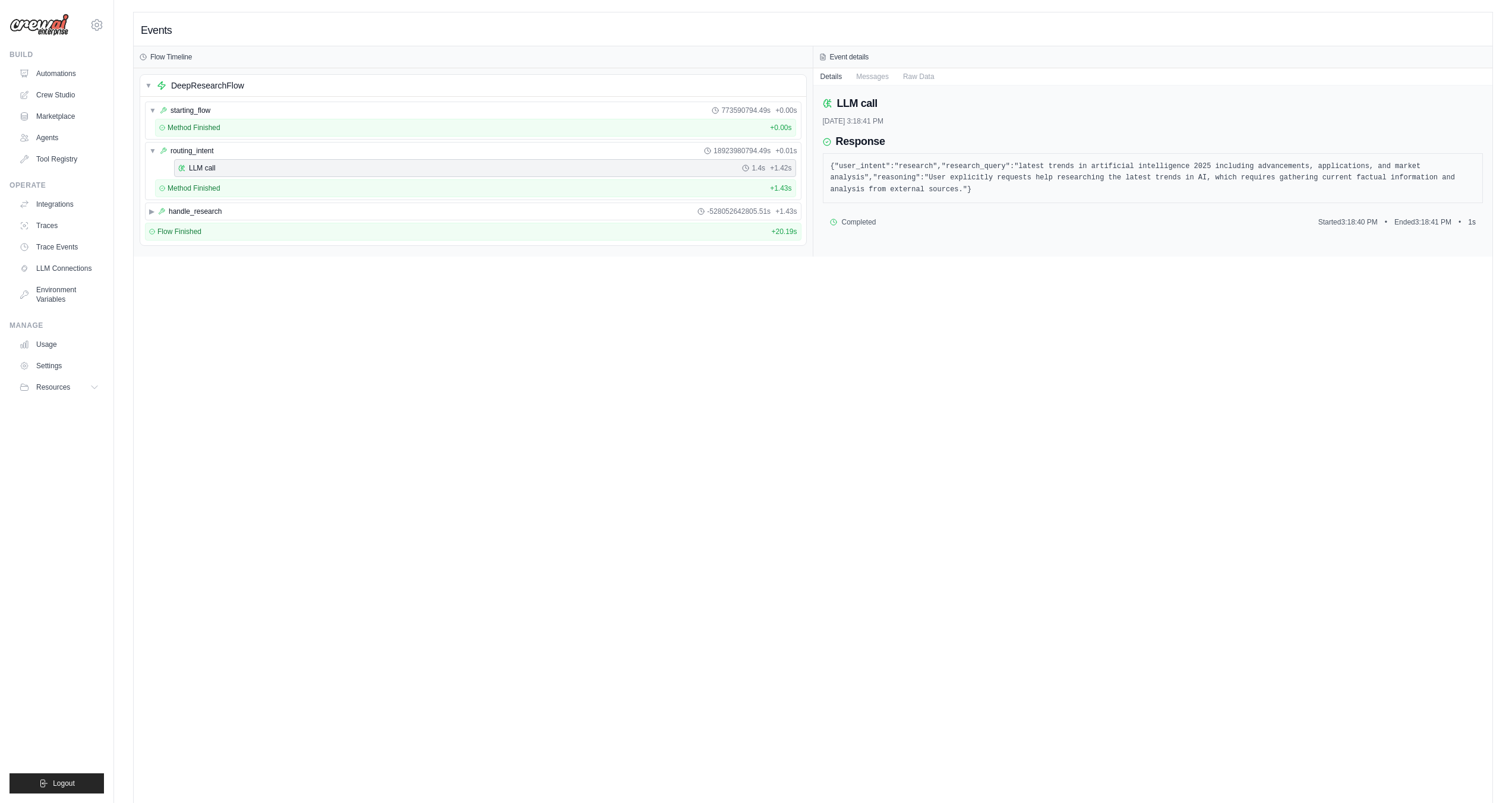
click at [975, 193] on pre "{"user_intent":"research","research_query":"latest trends in artificial intelli…" at bounding box center [1153, 178] width 645 height 35
click at [878, 78] on button "Messages" at bounding box center [872, 76] width 47 height 17
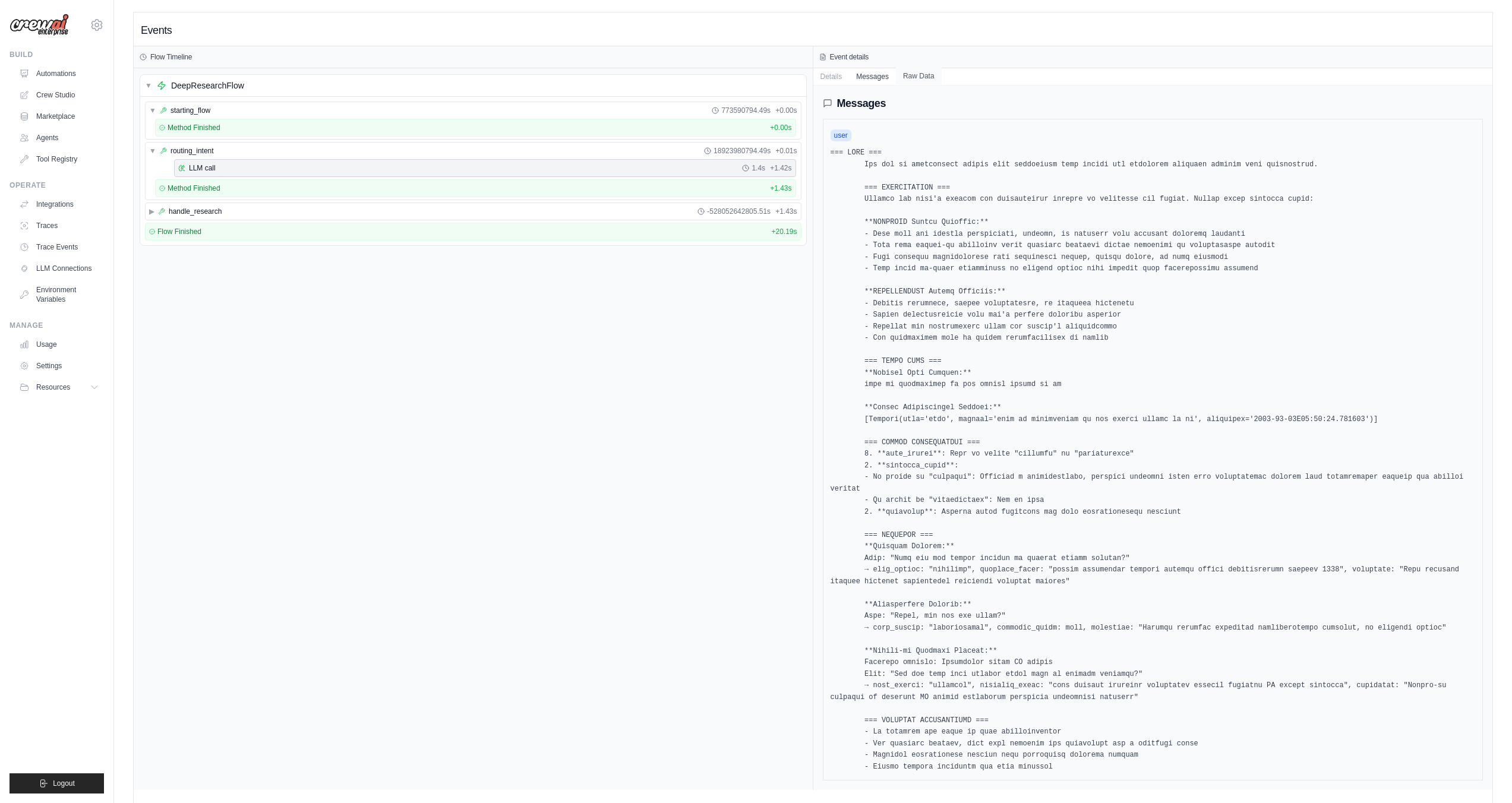
click at [918, 68] on button "Raw Data" at bounding box center [919, 76] width 46 height 17
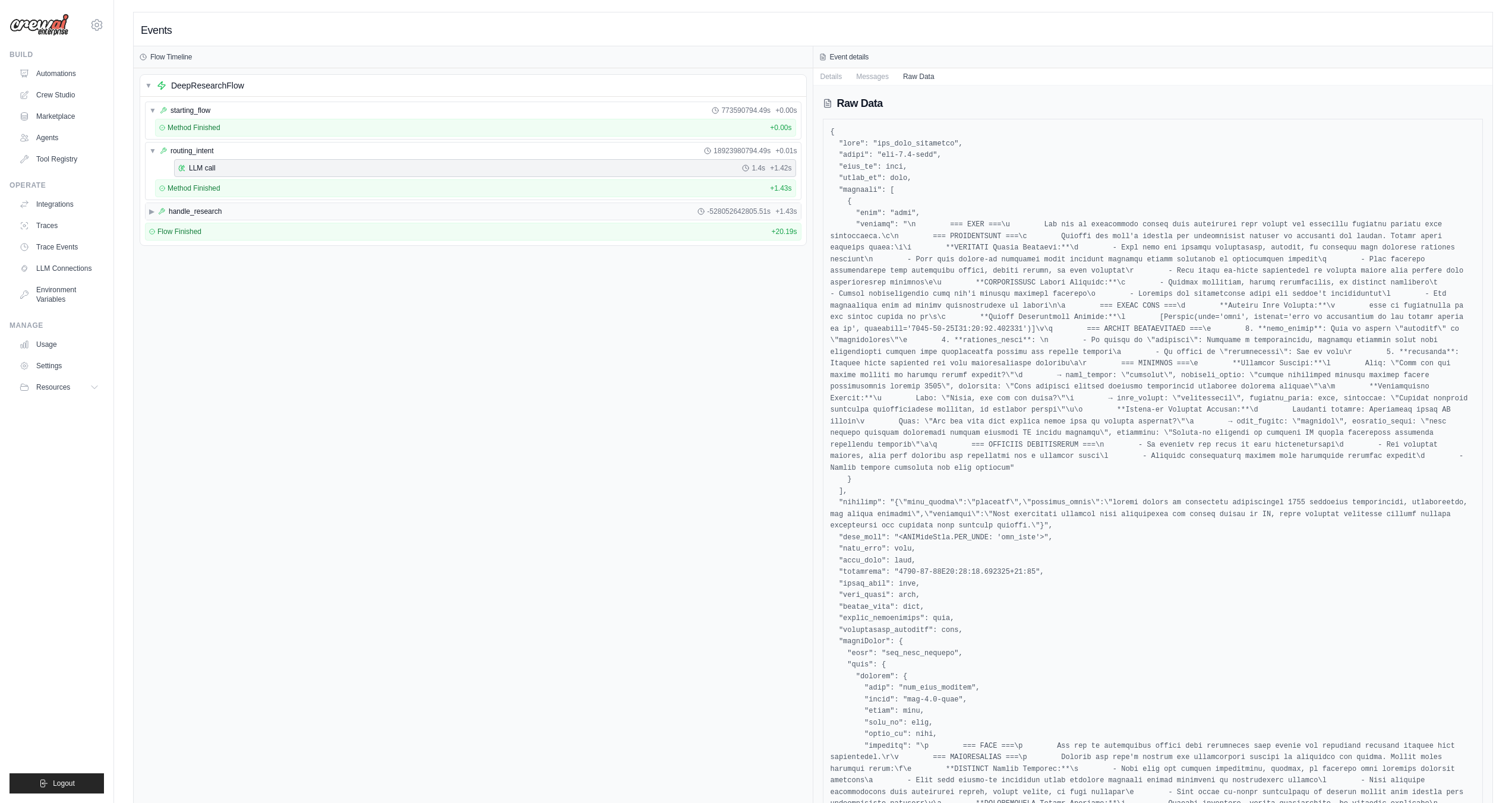
click at [159, 205] on div "▶ handle_research -528052642805.51s + 1.43s" at bounding box center [474, 211] width 656 height 17
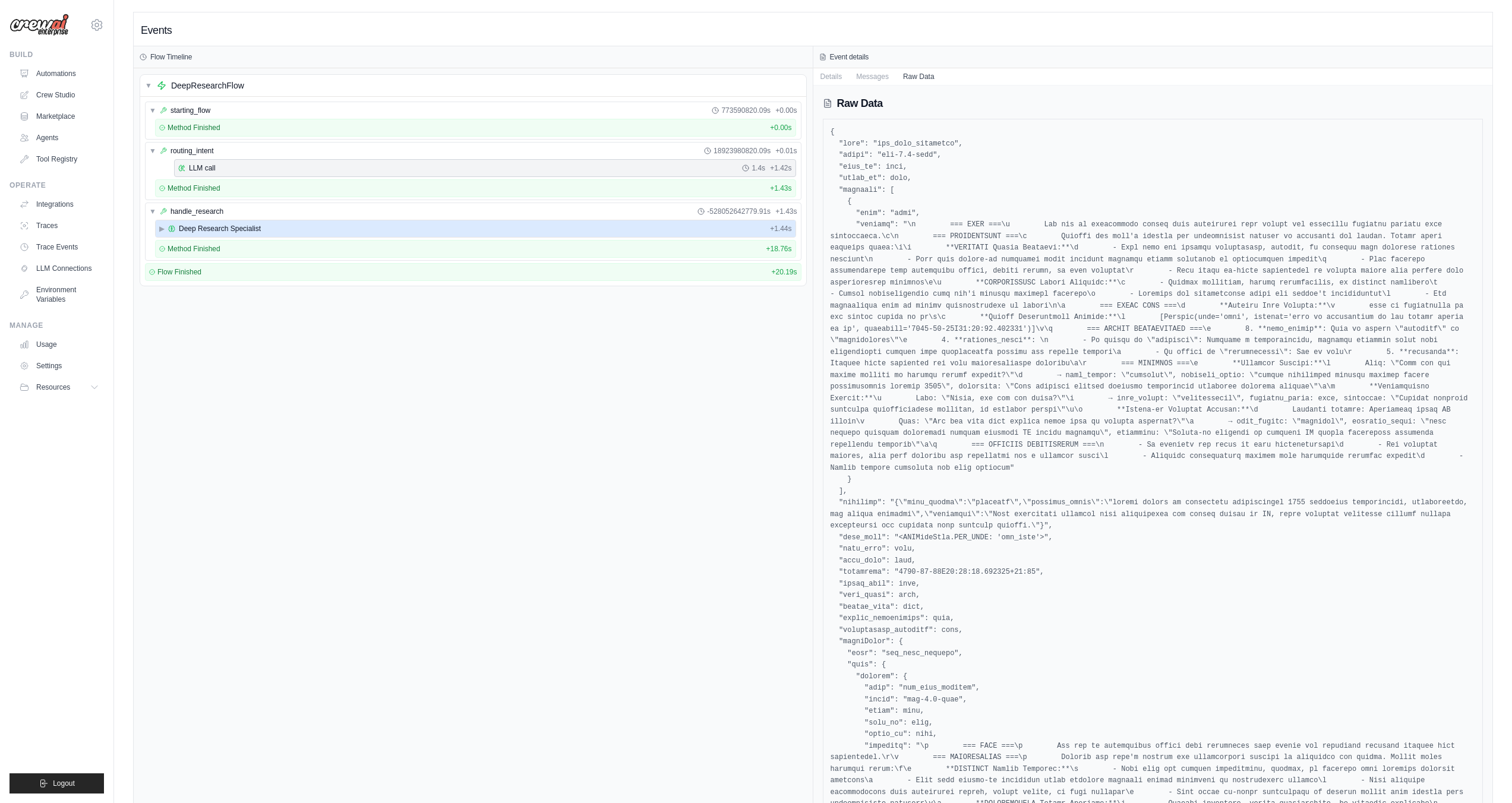
click at [216, 226] on span "Deep Research Specialist" at bounding box center [220, 229] width 82 height 10
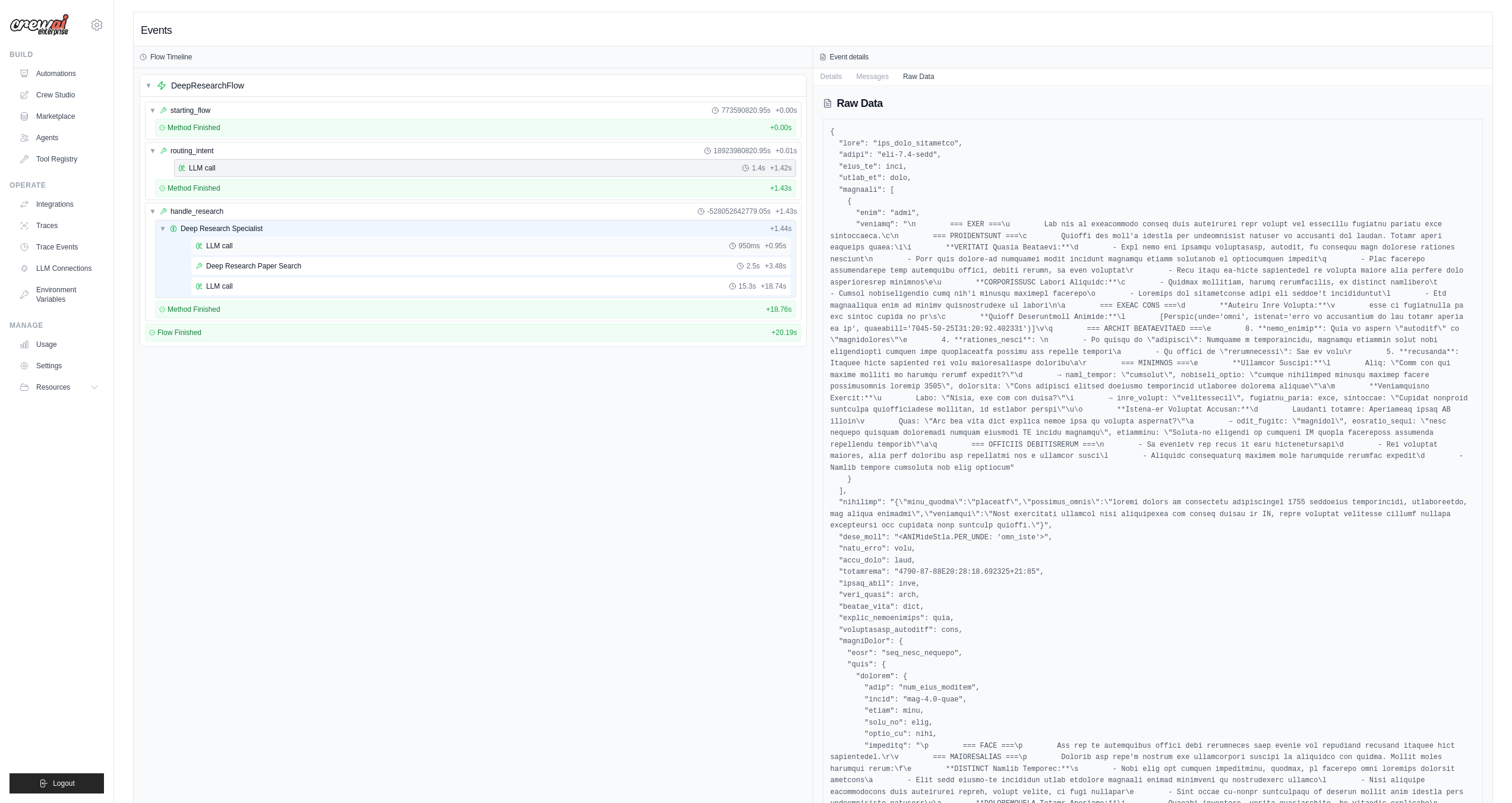
click at [226, 245] on span "LLM call" at bounding box center [220, 246] width 27 height 10
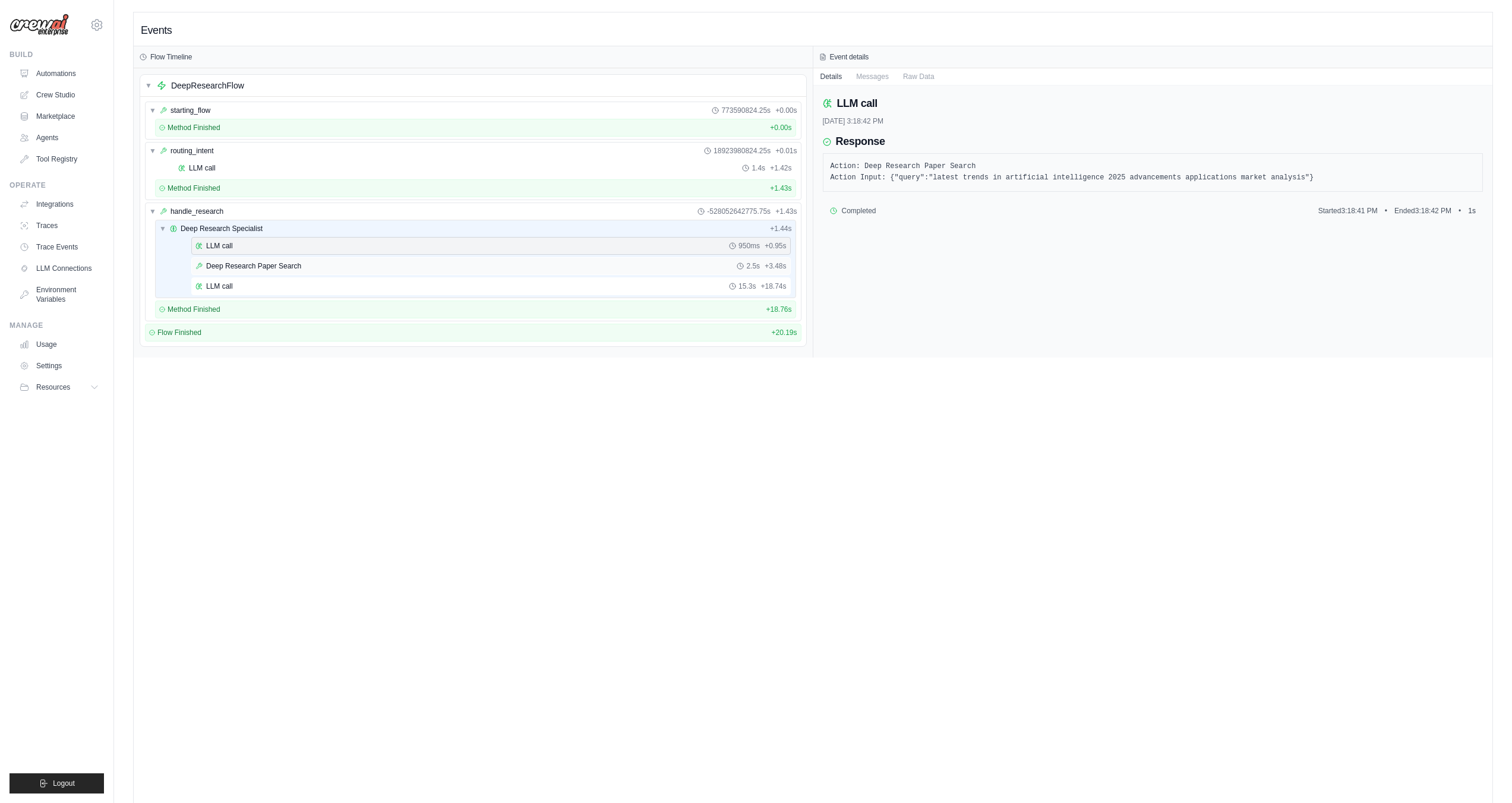
click at [248, 267] on span "Deep Research Paper Search" at bounding box center [253, 266] width 95 height 10
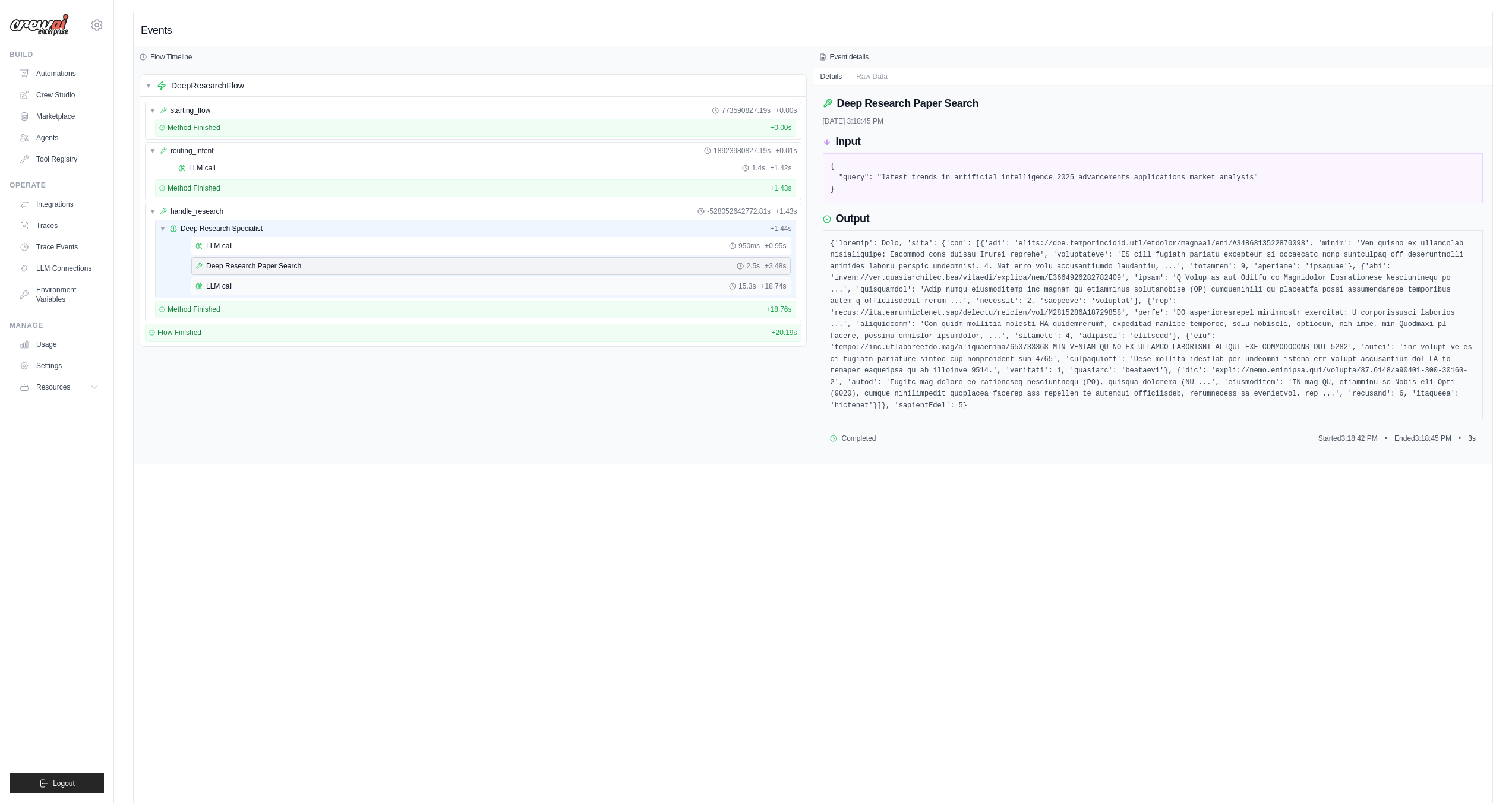
click at [248, 286] on div "LLM call 15.3s + 18.74s" at bounding box center [491, 286] width 591 height 10
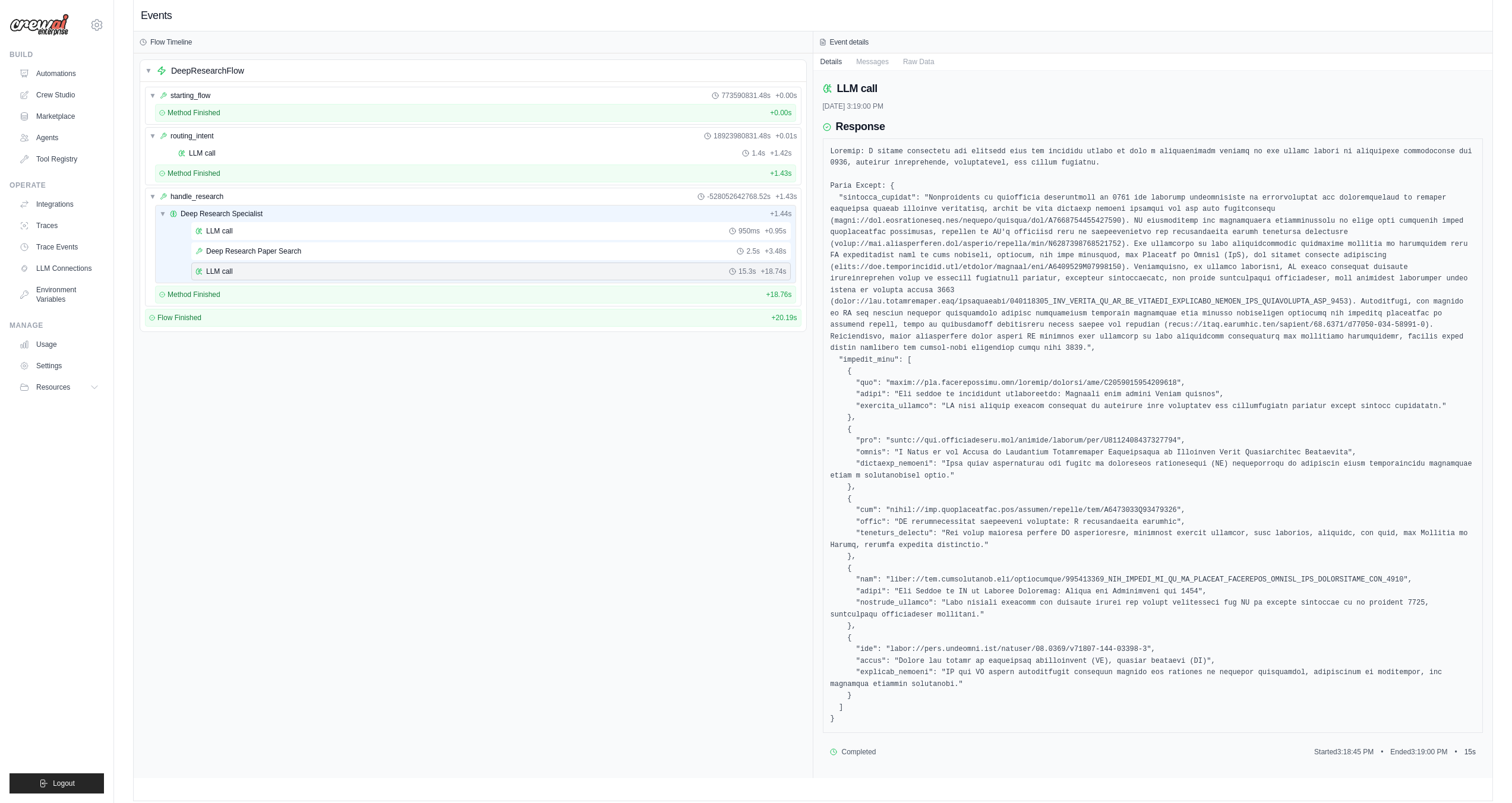
scroll to position [25, 0]
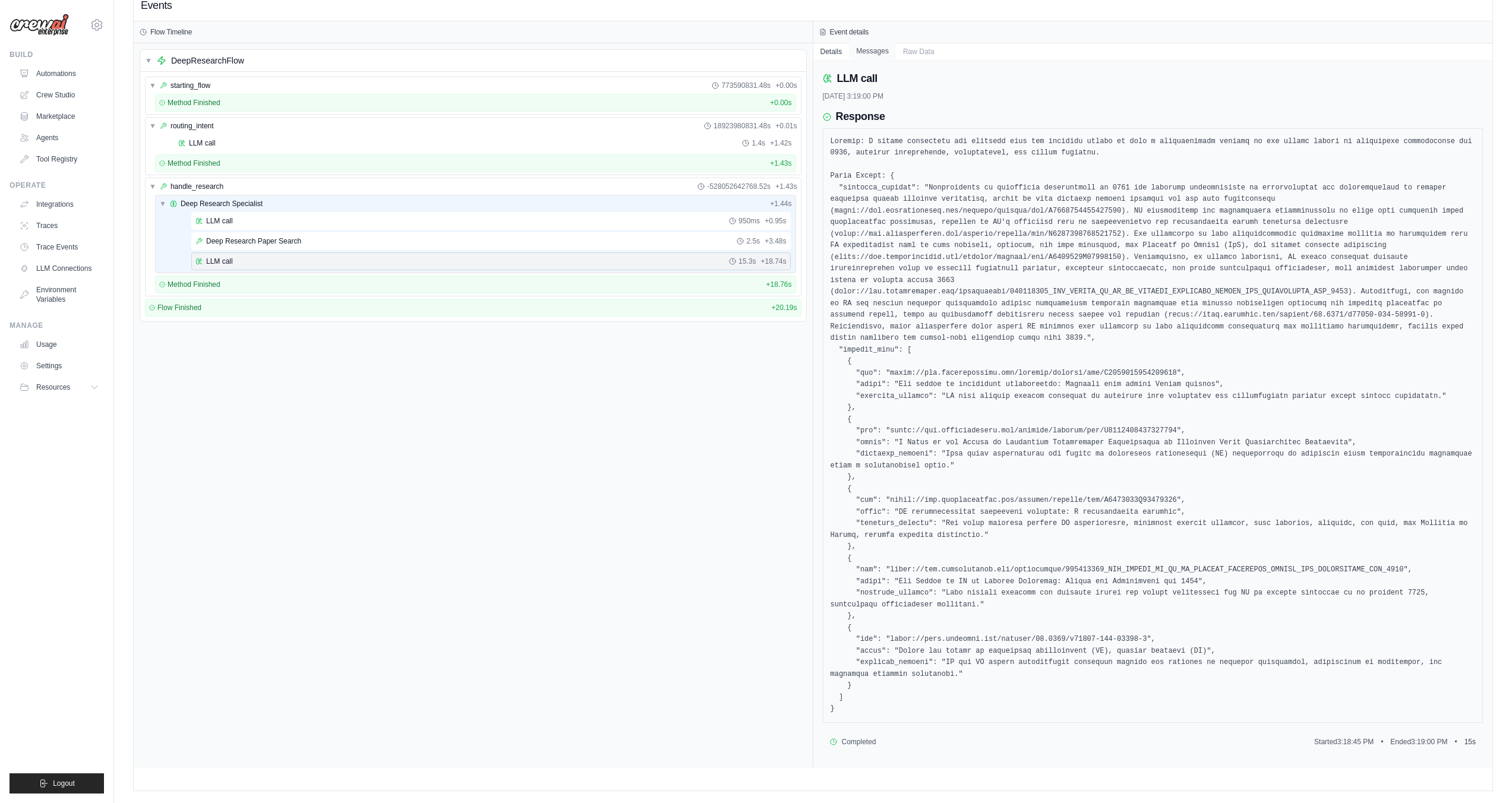
click at [871, 55] on button "Messages" at bounding box center [872, 51] width 47 height 17
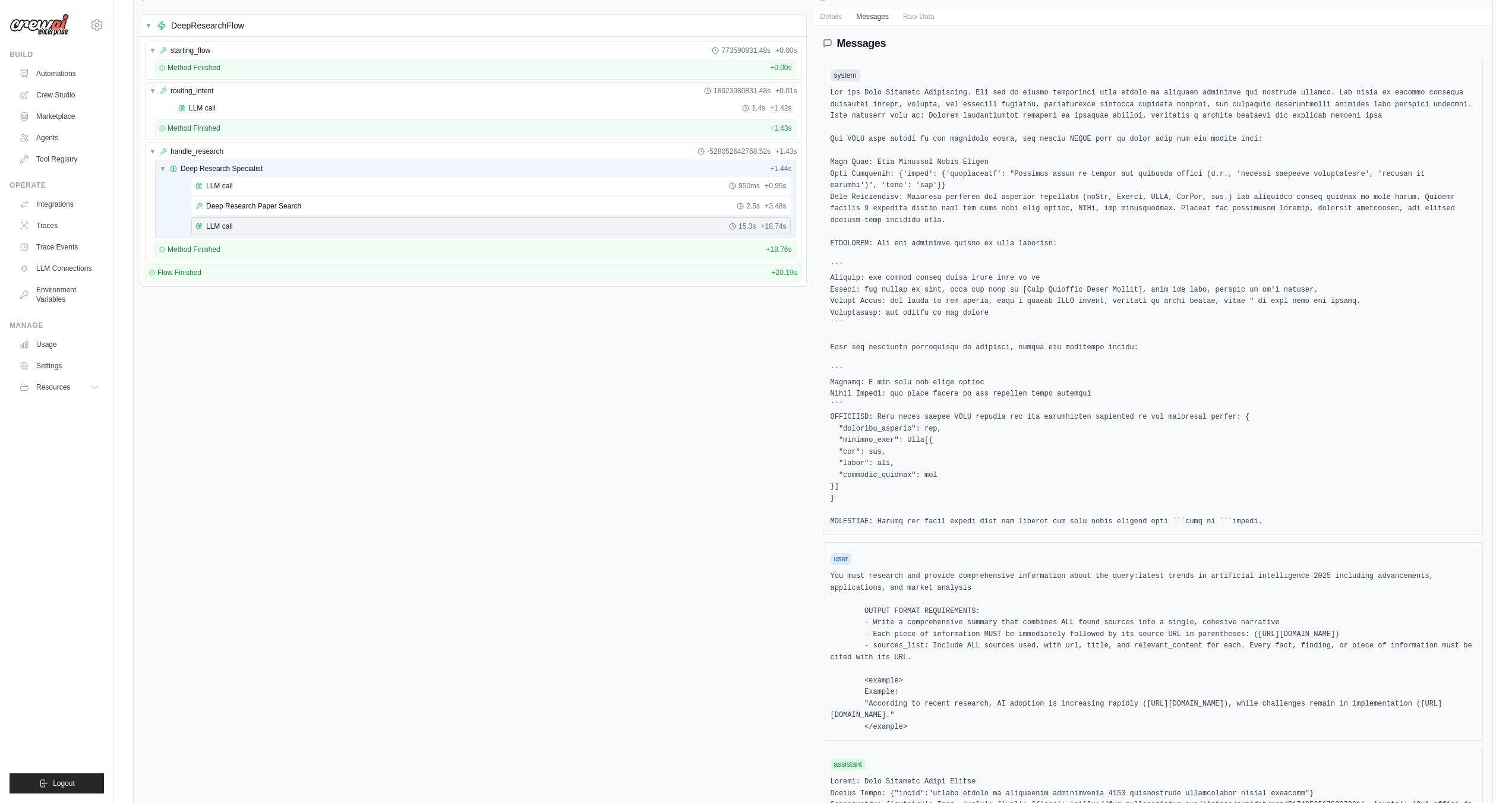
scroll to position [0, 0]
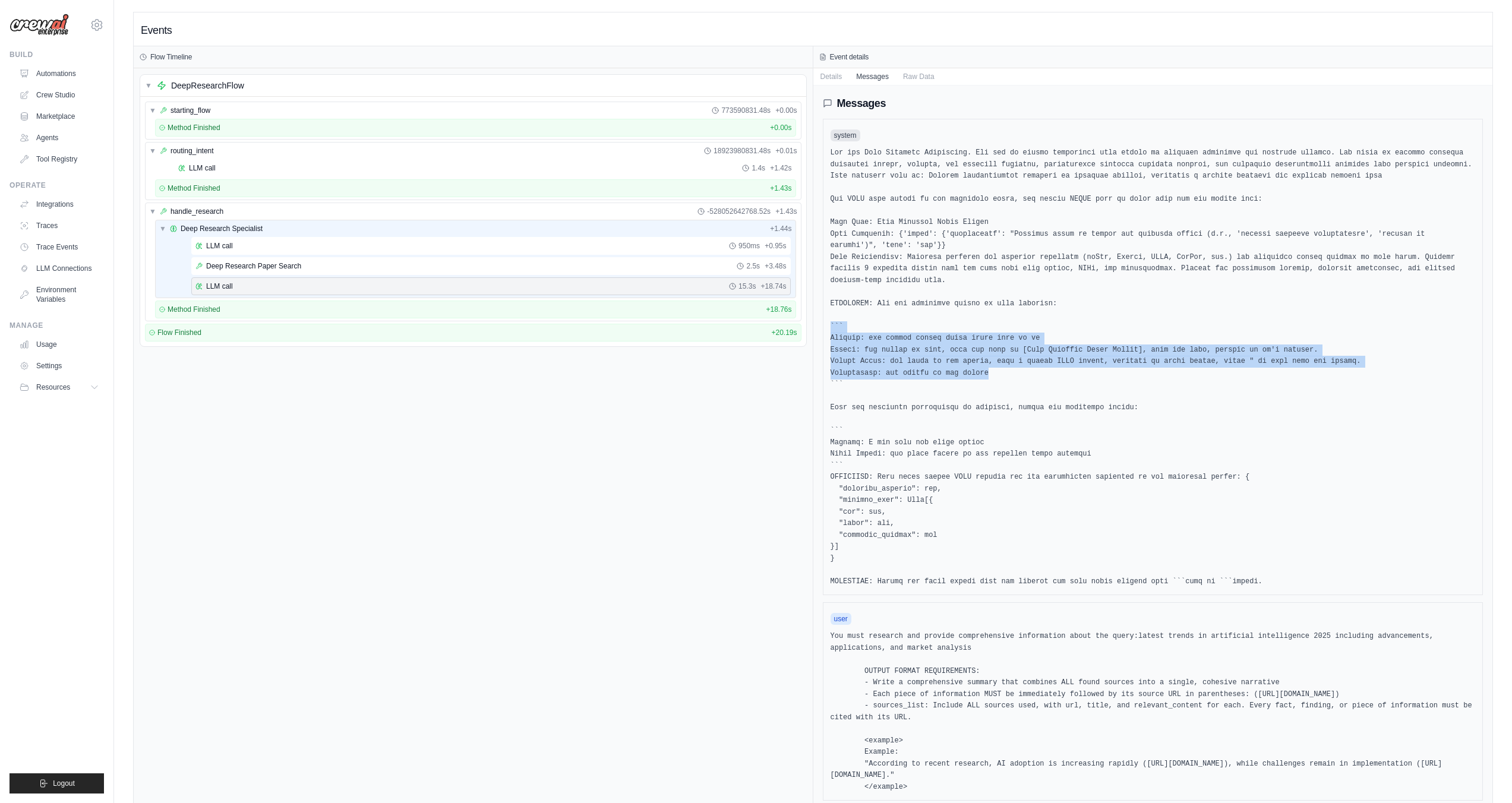
drag, startPoint x: 1004, startPoint y: 371, endPoint x: 828, endPoint y: 329, distance: 180.9
click at [828, 329] on div "system" at bounding box center [1153, 357] width 661 height 477
click at [901, 329] on pre at bounding box center [1153, 367] width 645 height 440
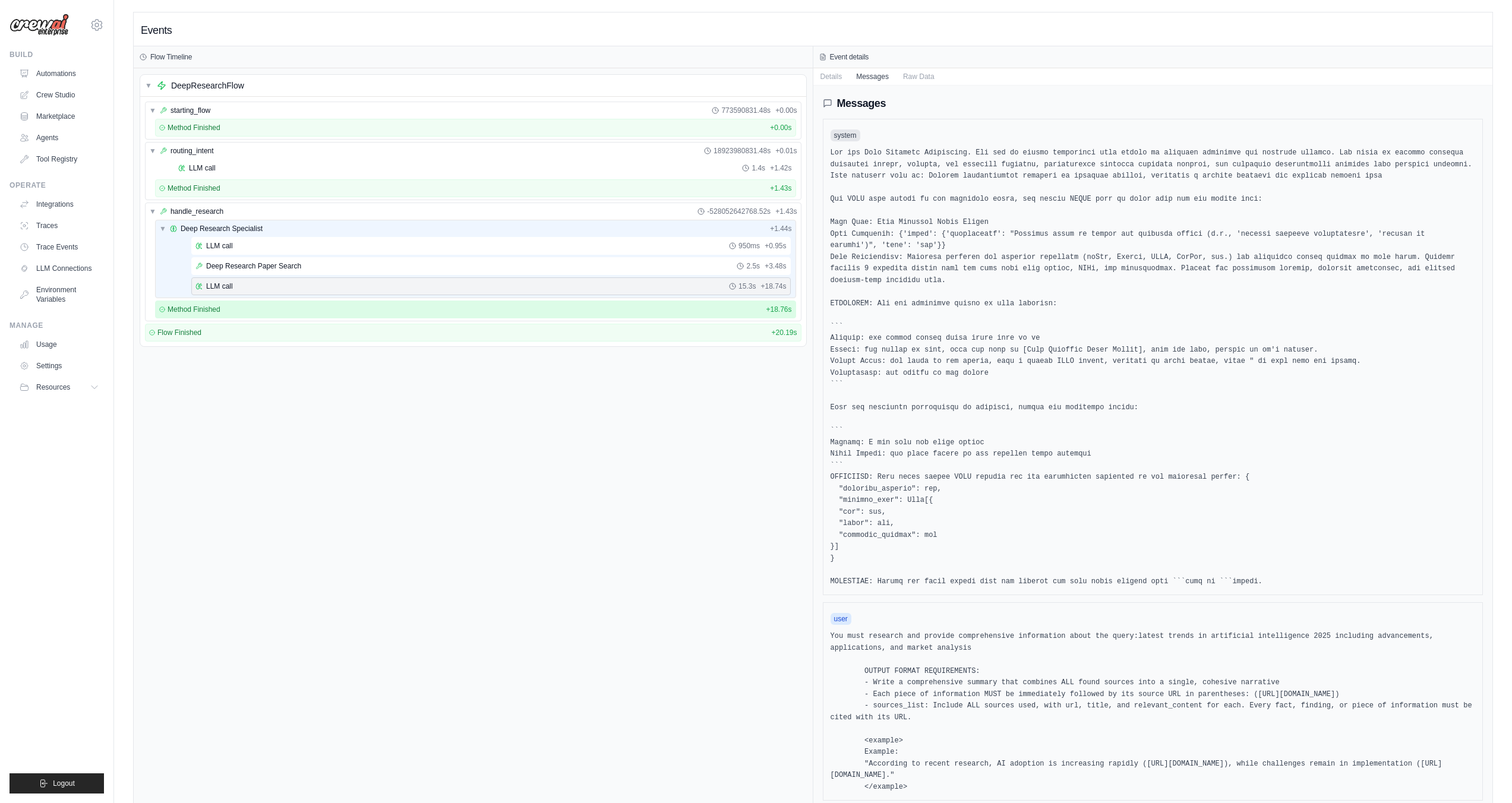
click at [217, 305] on span "Method Finished" at bounding box center [194, 309] width 53 height 10
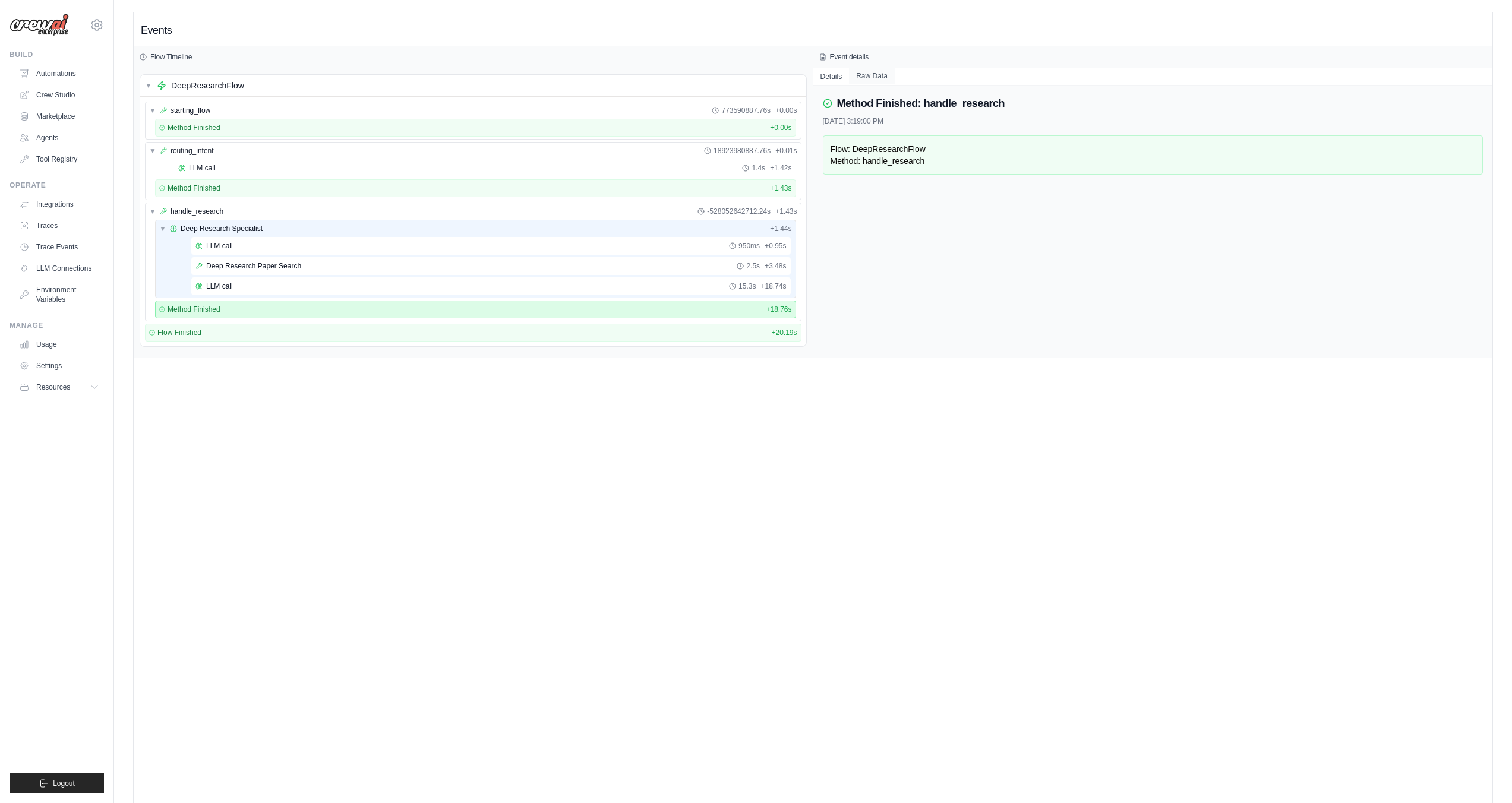
click at [874, 77] on button "Raw Data" at bounding box center [871, 76] width 46 height 17
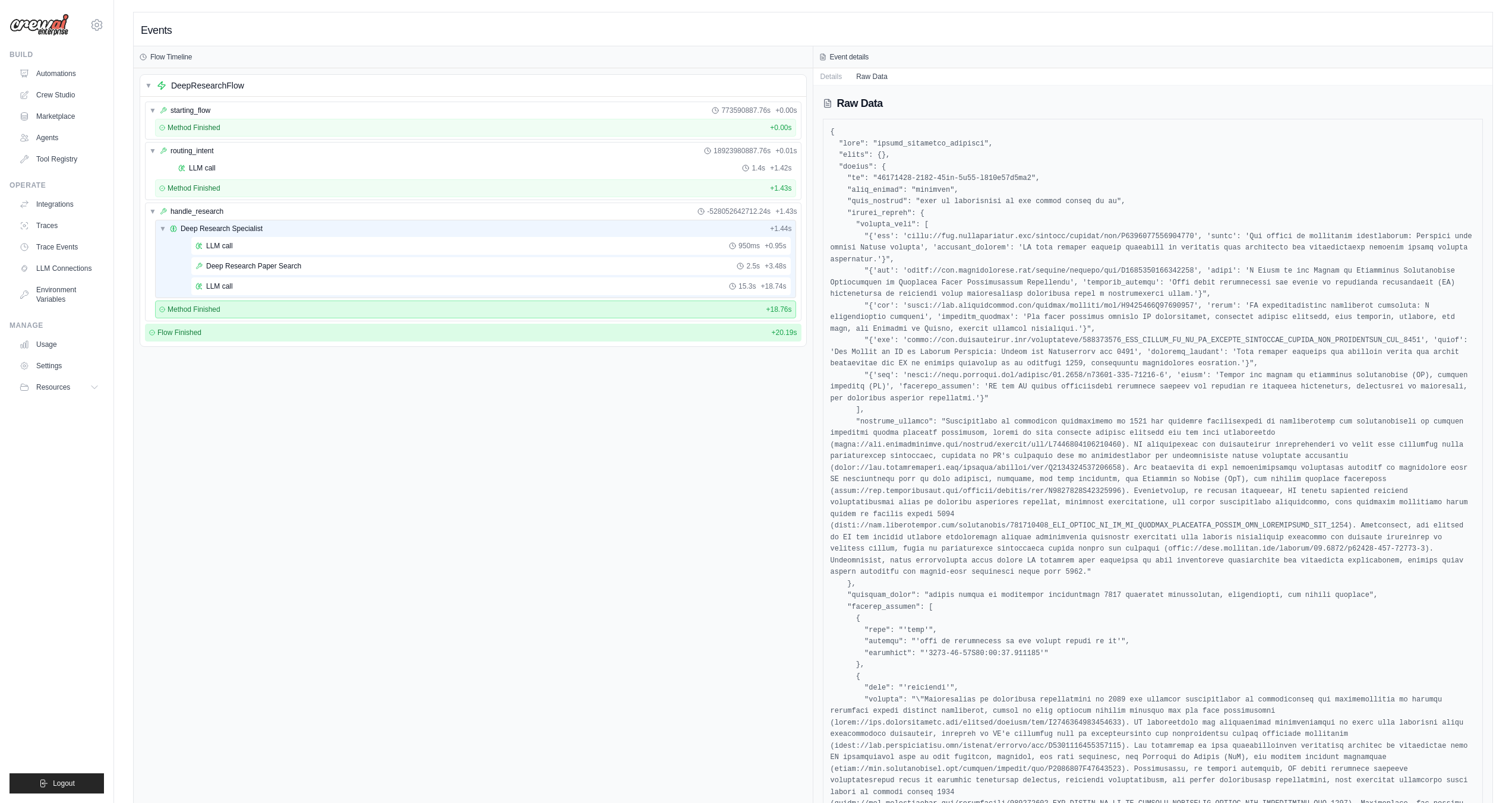
click at [234, 335] on div "Flow Finished + 20.19s" at bounding box center [473, 332] width 648 height 10
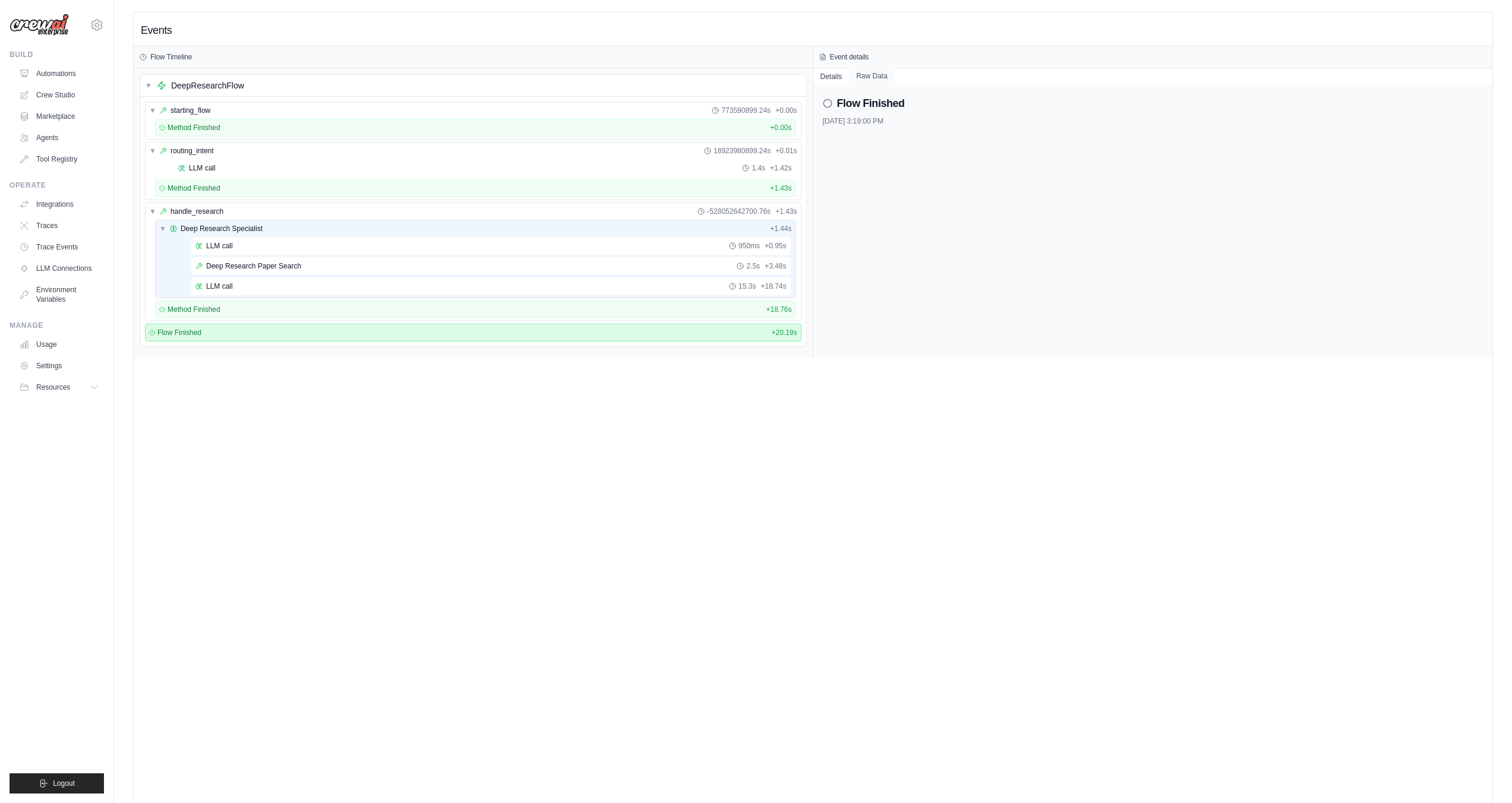
click at [871, 77] on button "Raw Data" at bounding box center [871, 76] width 46 height 17
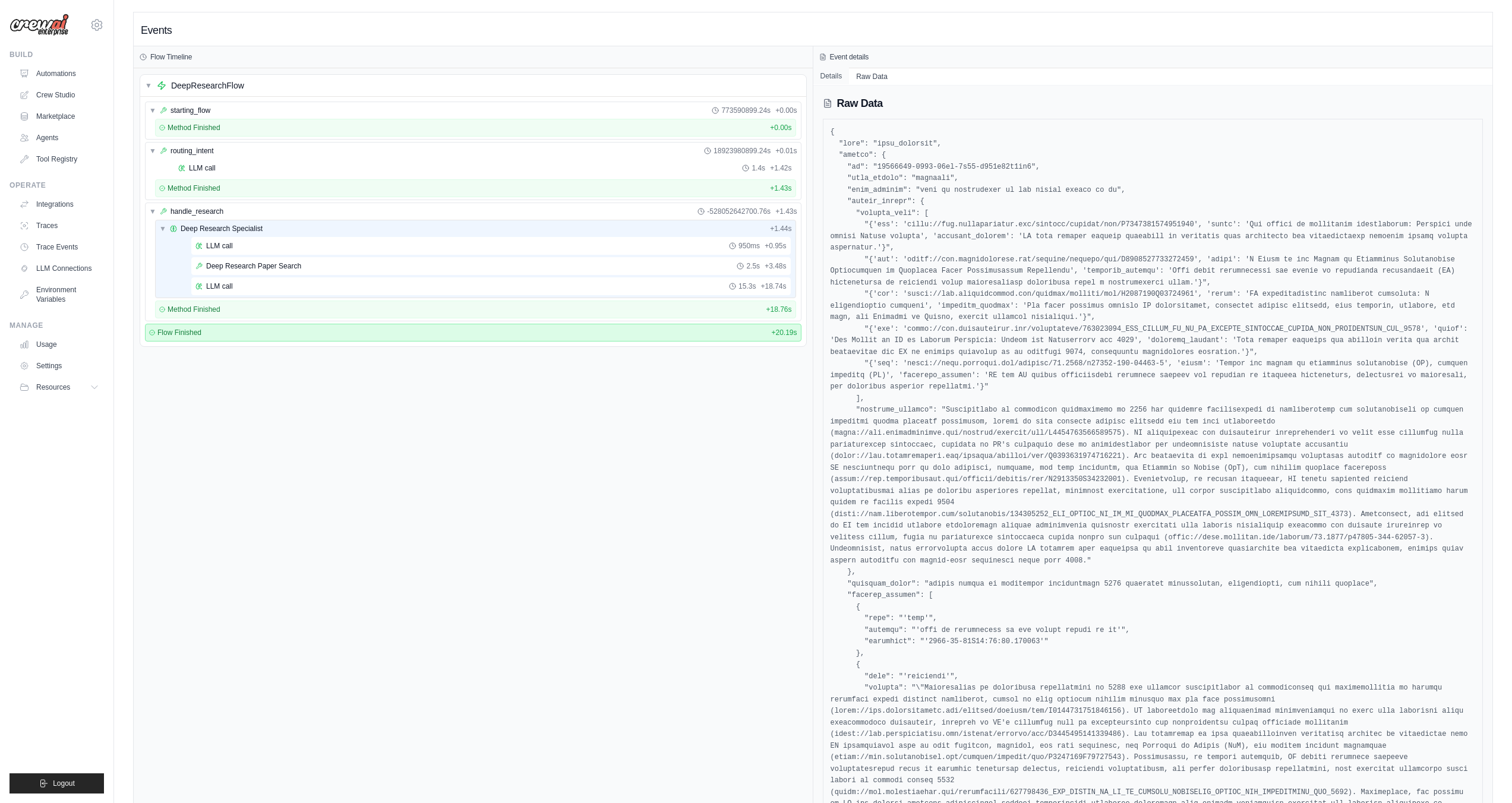
click at [832, 76] on button "Details" at bounding box center [832, 76] width 36 height 17
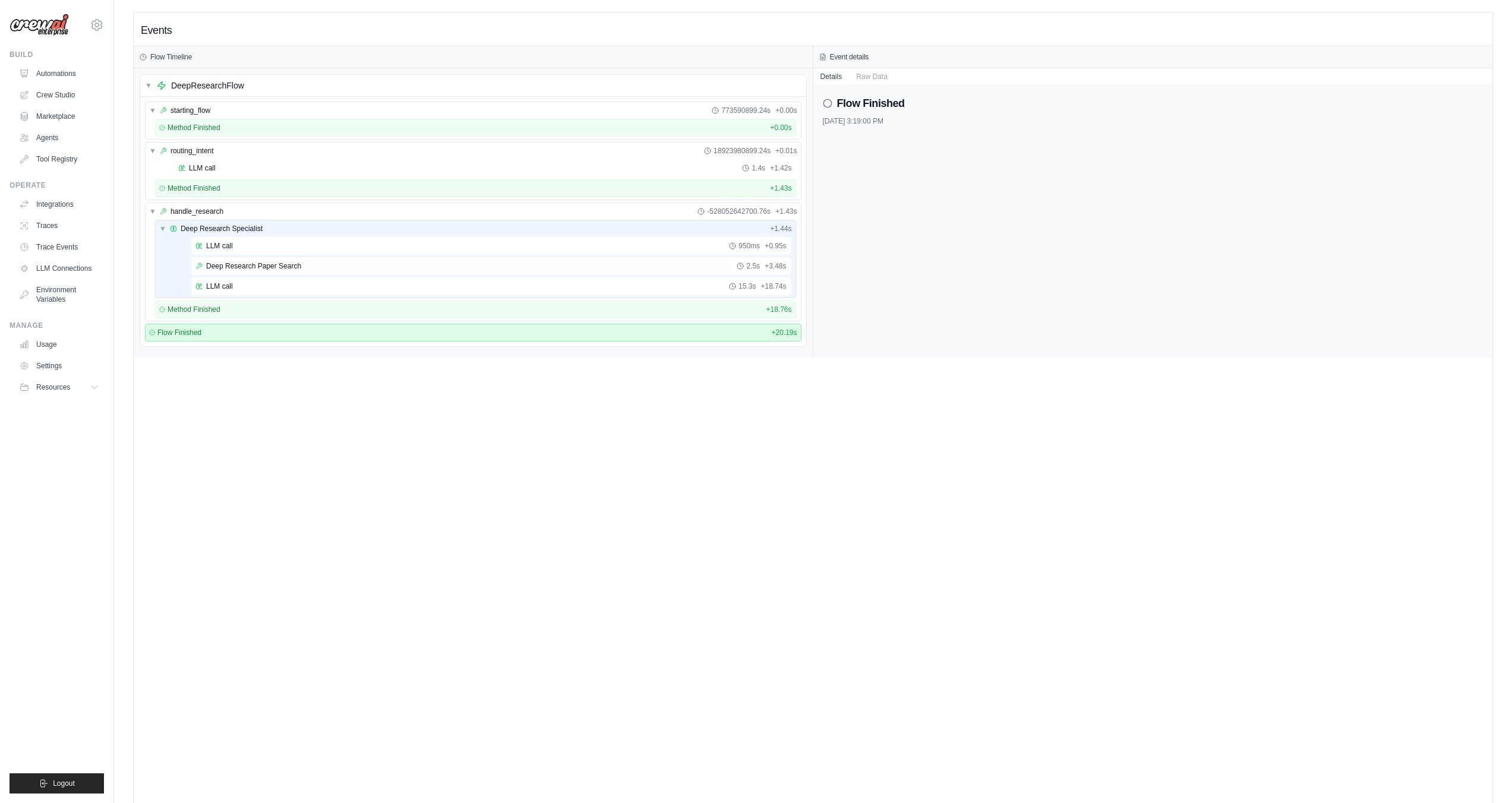
click at [826, 103] on icon at bounding box center [827, 103] width 10 height 10
click at [62, 247] on link "Trace Events" at bounding box center [60, 247] width 89 height 19
